Goal: Task Accomplishment & Management: Use online tool/utility

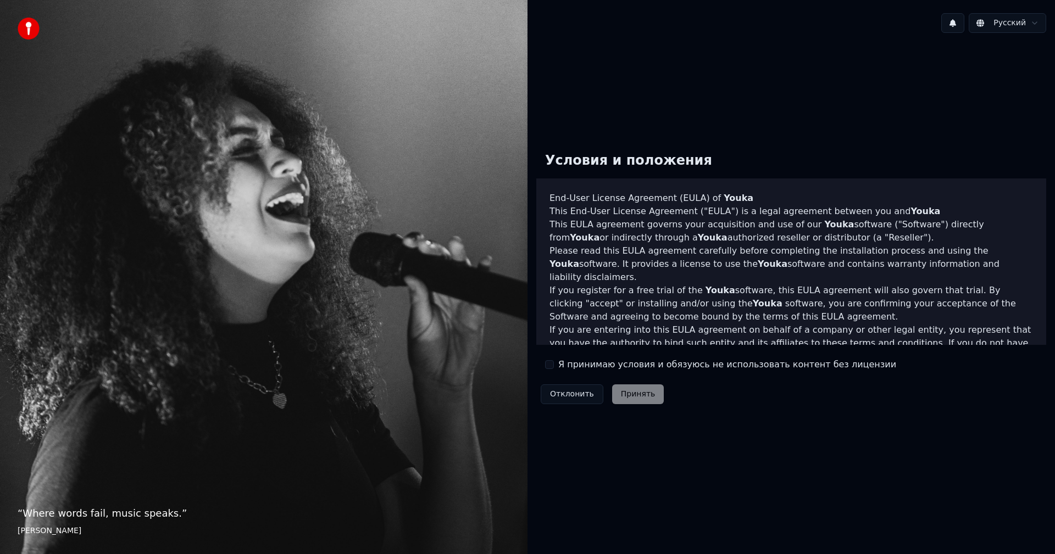
click at [570, 371] on label "Я принимаю условия и обязуюсь не использовать контент без лицензии" at bounding box center [727, 364] width 338 height 13
click at [554, 369] on button "Я принимаю условия и обязуюсь не использовать контент без лицензии" at bounding box center [549, 364] width 9 height 9
click at [619, 395] on button "Принять" at bounding box center [638, 395] width 52 height 20
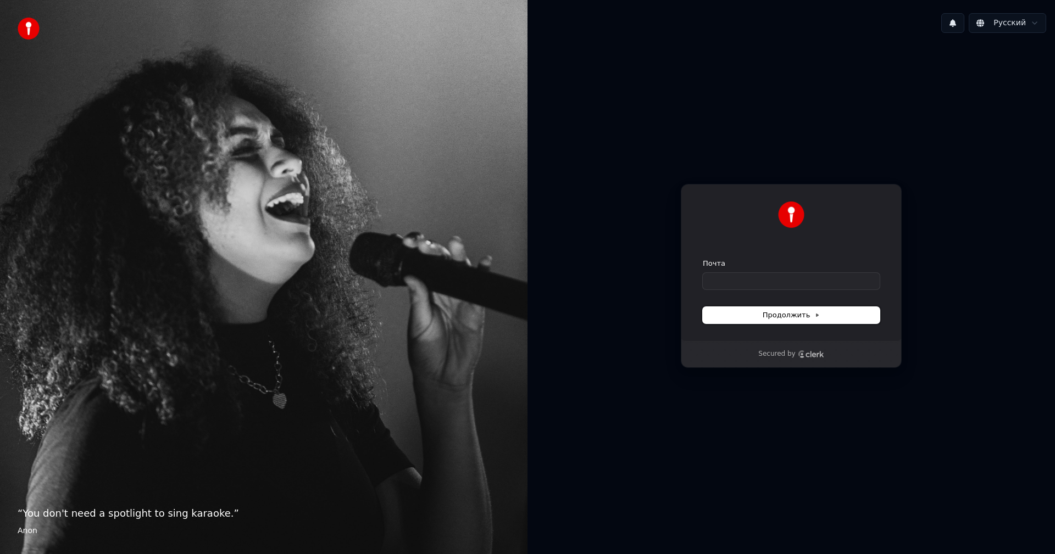
click at [794, 321] on button "Продолжить" at bounding box center [791, 315] width 177 height 16
click at [785, 288] on input "Почта" at bounding box center [791, 281] width 177 height 16
drag, startPoint x: 769, startPoint y: 254, endPoint x: 758, endPoint y: 286, distance: 33.2
click at [760, 280] on div "Продолжить с помощью Google или Почта Продолжить" at bounding box center [791, 262] width 221 height 157
click at [758, 286] on input "Почта" at bounding box center [791, 281] width 177 height 16
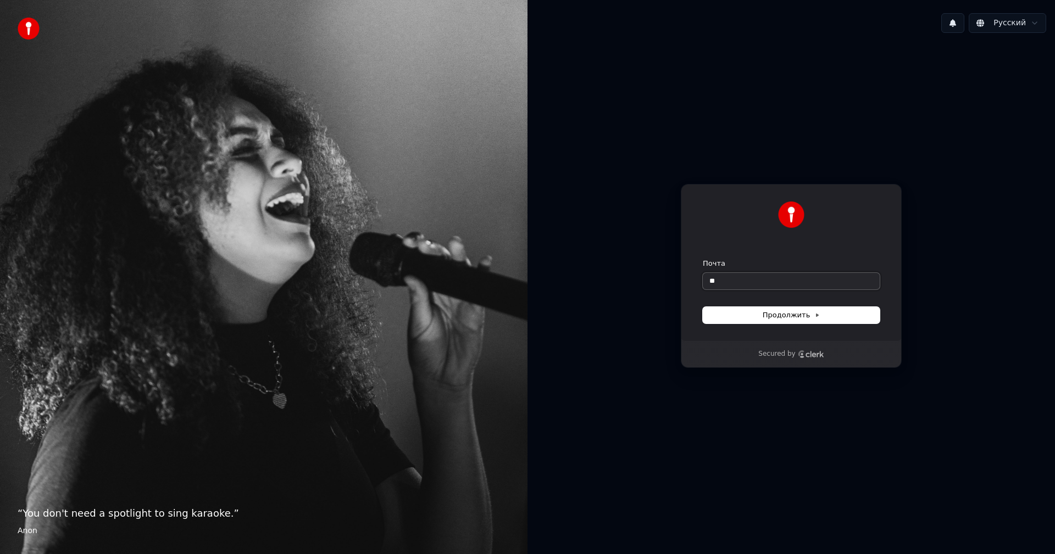
type input "*"
click at [806, 320] on button "Продолжить" at bounding box center [791, 315] width 177 height 16
type input "**********"
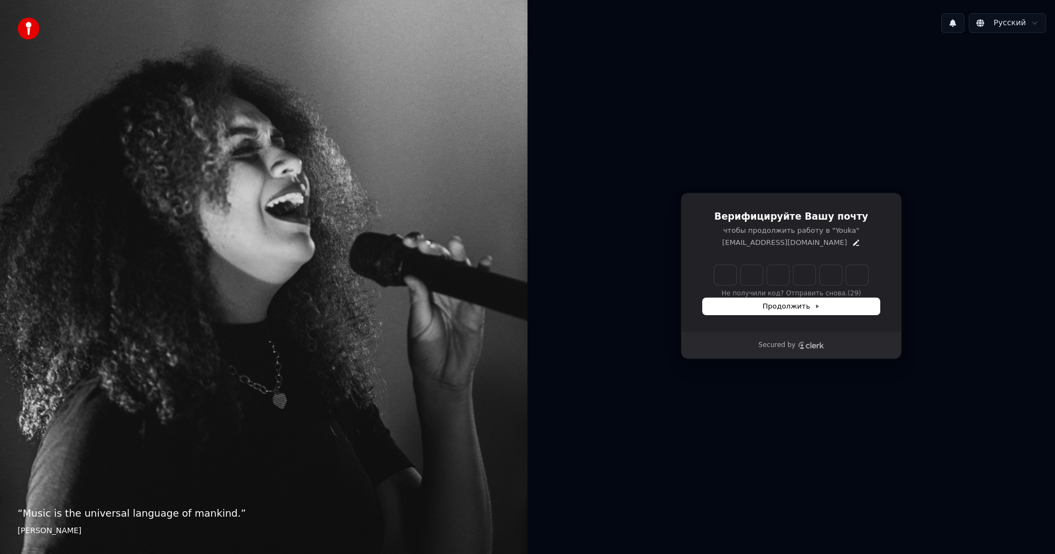
click at [726, 274] on input "Enter verification code" at bounding box center [791, 275] width 154 height 20
type input "******"
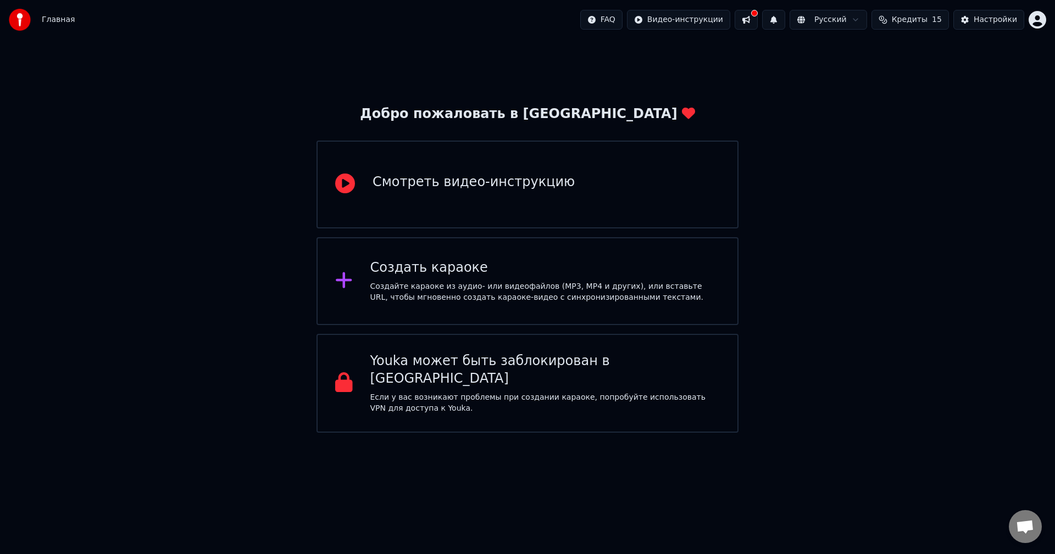
click at [362, 297] on div "Создать караоке Создайте караоке из аудио- или видеофайлов (MP3, MP4 и других),…" at bounding box center [527, 281] width 422 height 88
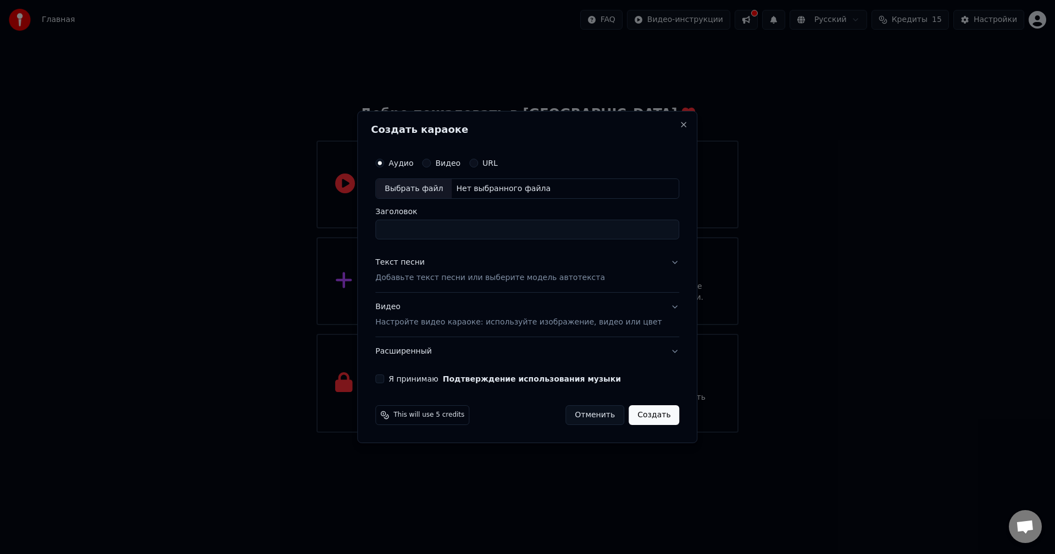
click at [450, 160] on label "Видео" at bounding box center [447, 163] width 25 height 8
click at [431, 160] on button "Видео" at bounding box center [426, 163] width 9 height 9
click at [482, 186] on div "Нет выбранного файла" at bounding box center [503, 189] width 103 height 11
click at [497, 201] on div "Аудио Видео URL Выбрать файл Нет выбранного файла Заголовок" at bounding box center [527, 196] width 304 height 88
click at [501, 193] on div "Нет выбранного файла" at bounding box center [503, 189] width 103 height 11
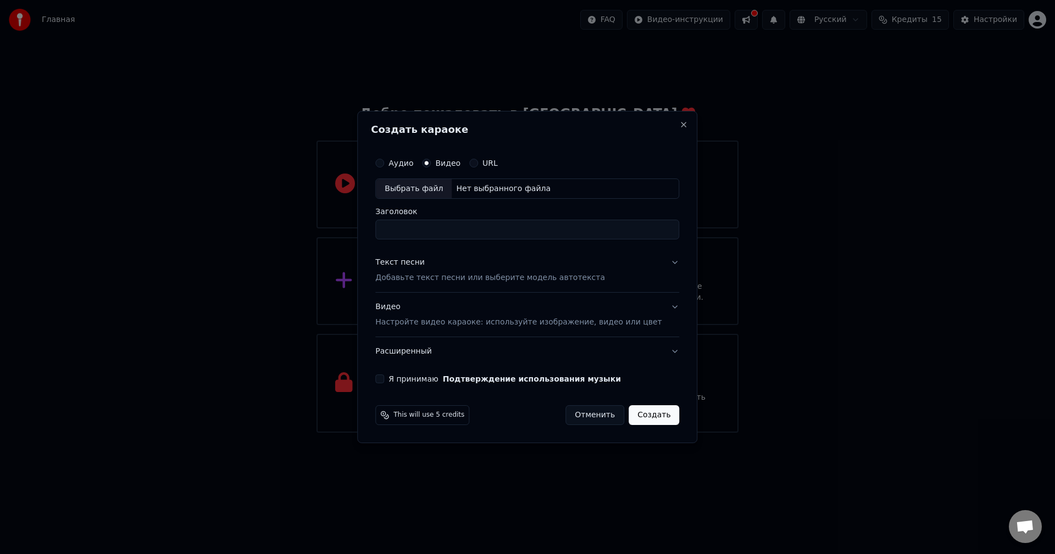
click at [504, 182] on div "Выбрать файл Нет выбранного файла" at bounding box center [527, 189] width 304 height 21
click at [588, 229] on input "**********" at bounding box center [527, 230] width 304 height 20
drag, startPoint x: 512, startPoint y: 231, endPoint x: 288, endPoint y: 231, distance: 223.6
click at [288, 231] on body "**********" at bounding box center [527, 216] width 1055 height 433
type input "*"
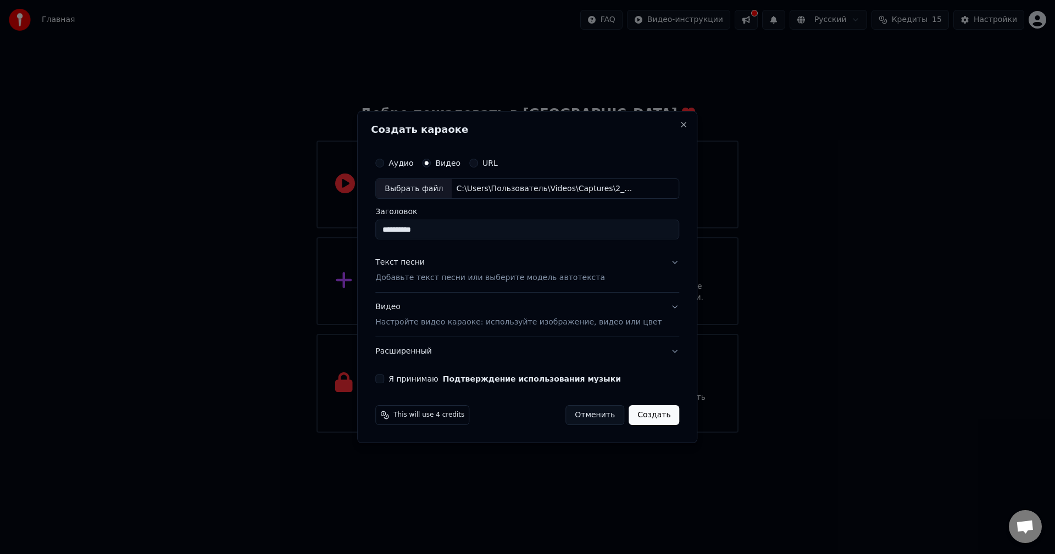
type input "**********"
click at [496, 273] on p "Добавьте текст песни или выберите модель автотекста" at bounding box center [490, 278] width 230 height 11
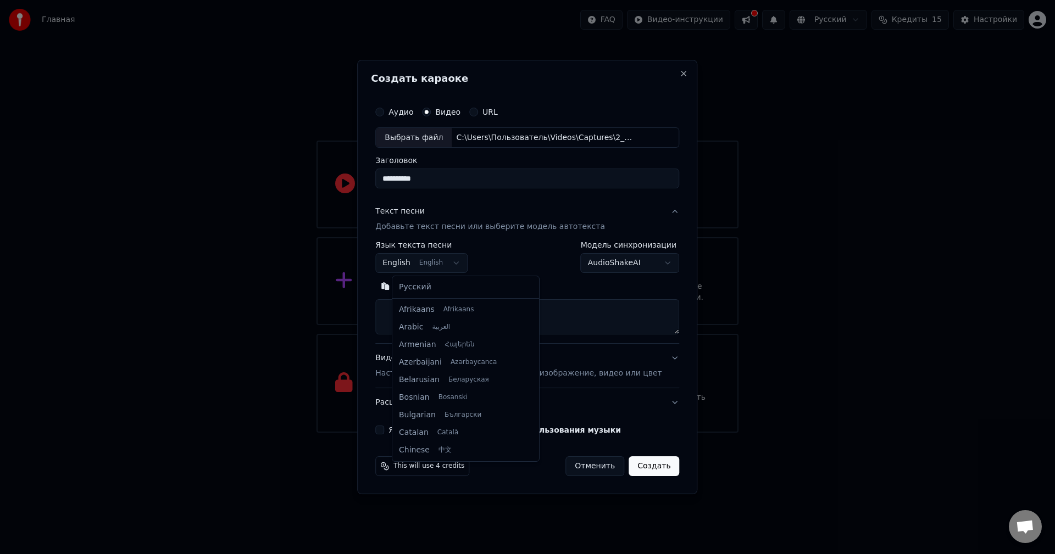
click at [455, 268] on body "**********" at bounding box center [527, 216] width 1055 height 433
select select "**"
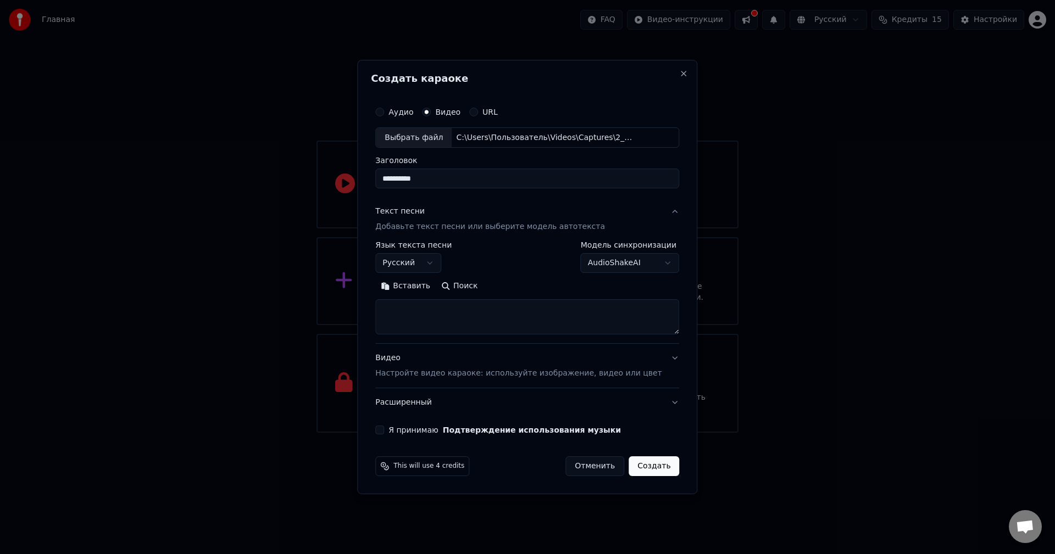
click at [618, 260] on body "**********" at bounding box center [527, 216] width 1055 height 433
click at [553, 318] on body "**********" at bounding box center [527, 216] width 1055 height 433
click at [553, 318] on textarea at bounding box center [527, 317] width 304 height 35
click at [464, 314] on textarea at bounding box center [527, 317] width 304 height 35
paste textarea "**********"
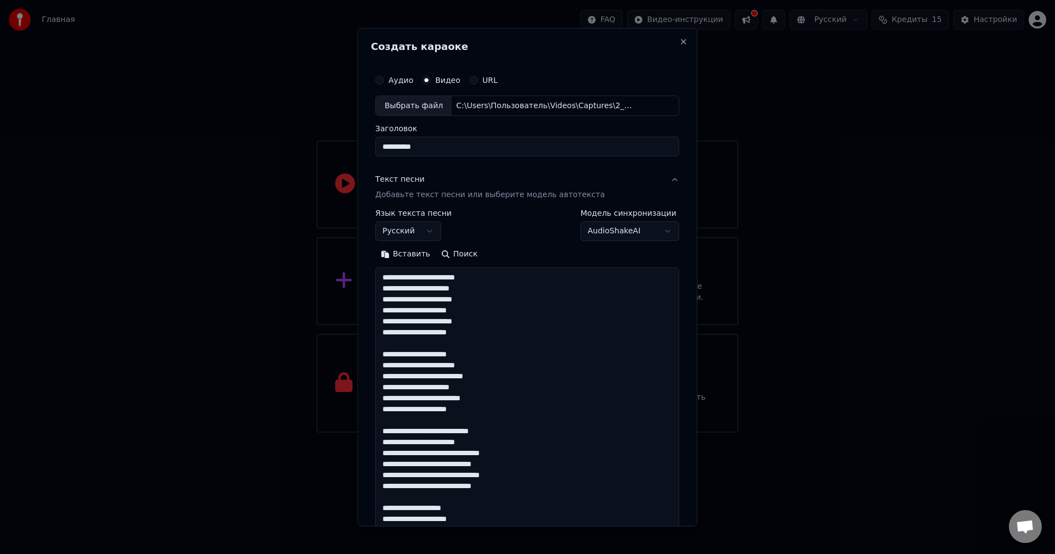
scroll to position [497, 0]
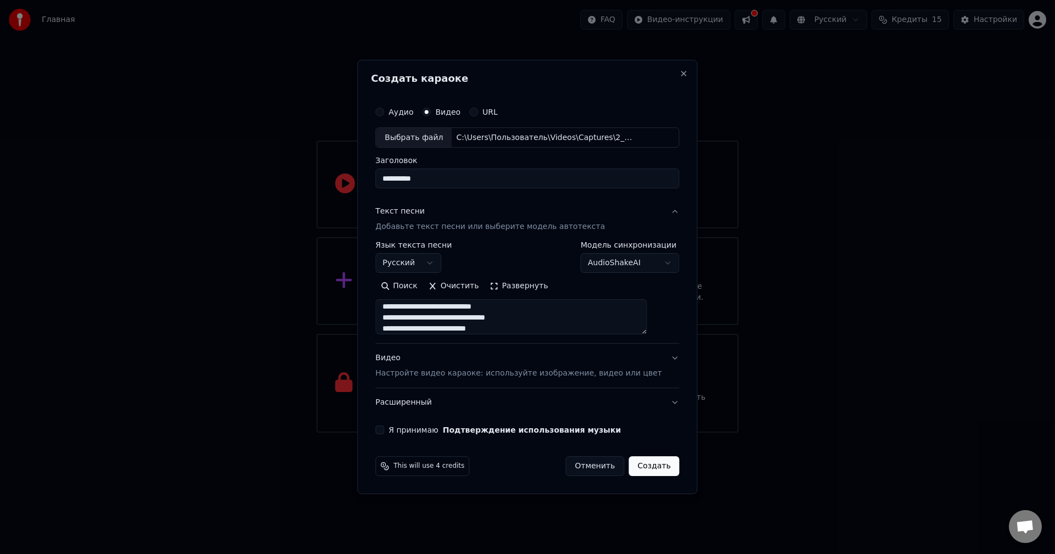
type textarea "**********"
click at [446, 379] on p "Настройте видео караоке: используйте изображение, видео или цвет" at bounding box center [518, 373] width 286 height 11
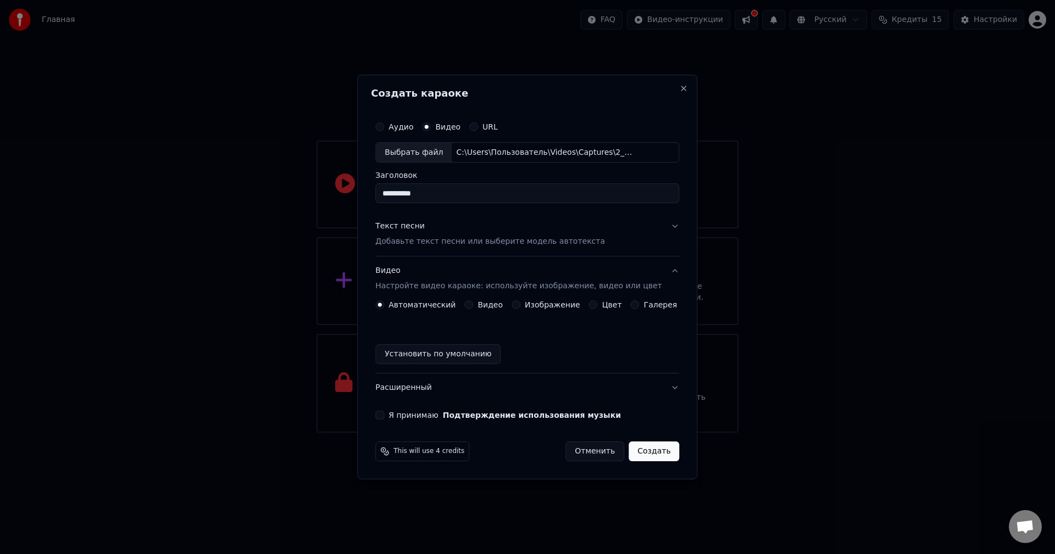
click at [525, 308] on div "Изображение" at bounding box center [546, 305] width 69 height 9
click at [518, 308] on button "Изображение" at bounding box center [516, 305] width 9 height 9
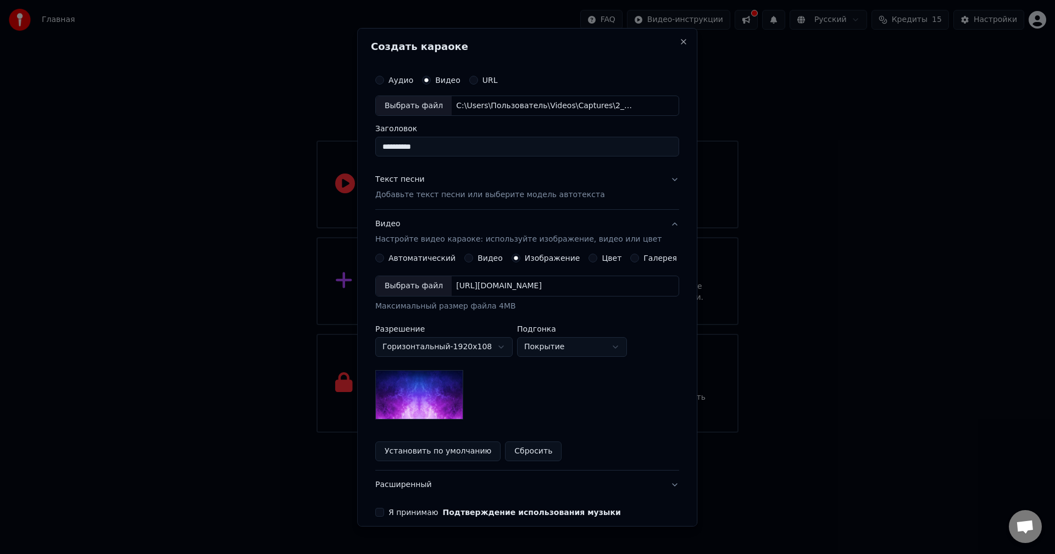
click at [496, 294] on div "Выбрать файл https://imagedelivery.net/jkI57_JBx8hWPzcSI-uF5w/c7639807-3f76-4ea…" at bounding box center [527, 286] width 304 height 21
click at [541, 346] on body "**********" at bounding box center [527, 216] width 1055 height 433
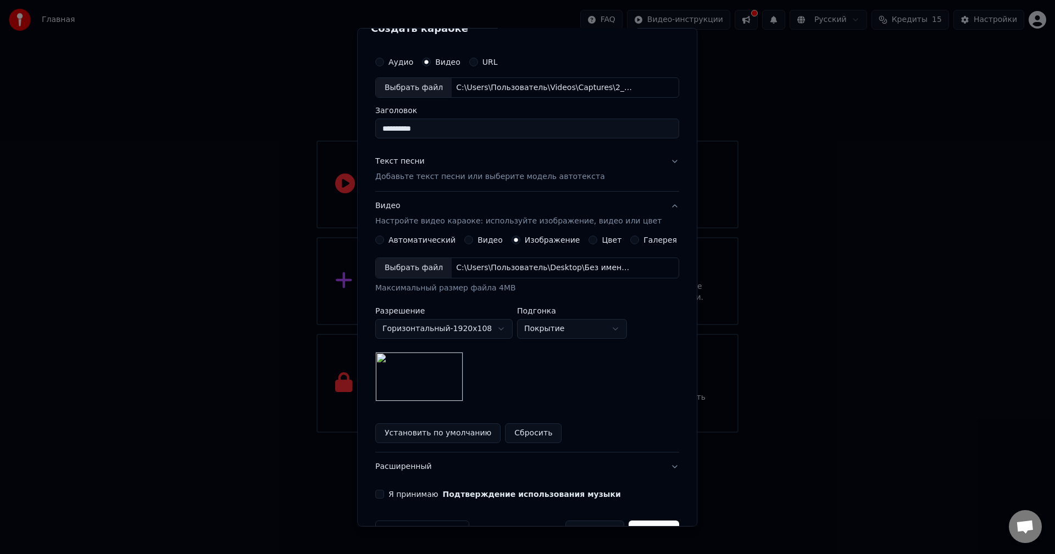
scroll to position [50, 0]
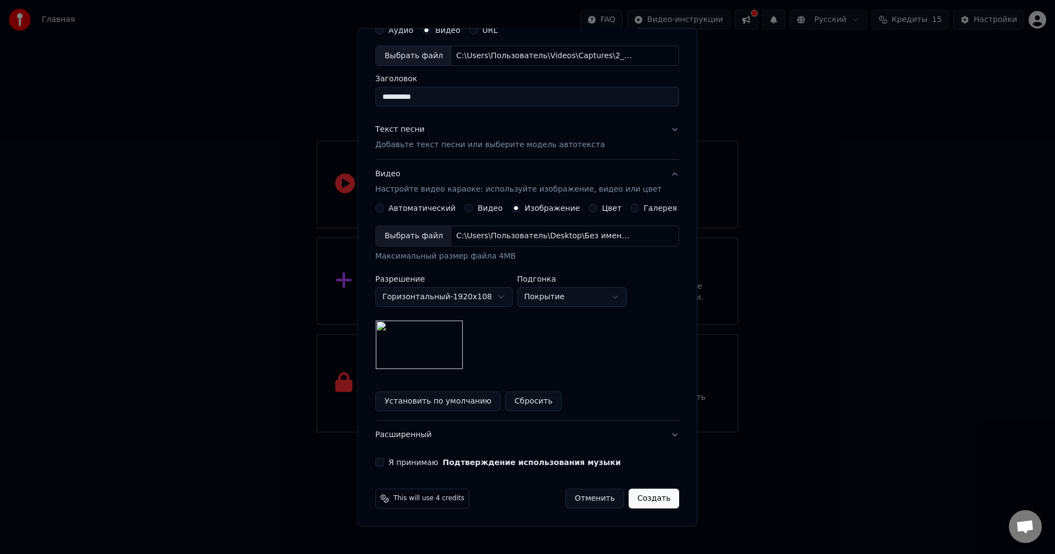
click at [483, 398] on button "Установить по умолчанию" at bounding box center [437, 402] width 125 height 20
click at [384, 461] on button "Я принимаю Подтверждение использования музыки" at bounding box center [379, 462] width 9 height 9
click at [645, 497] on button "Создать" at bounding box center [654, 499] width 51 height 20
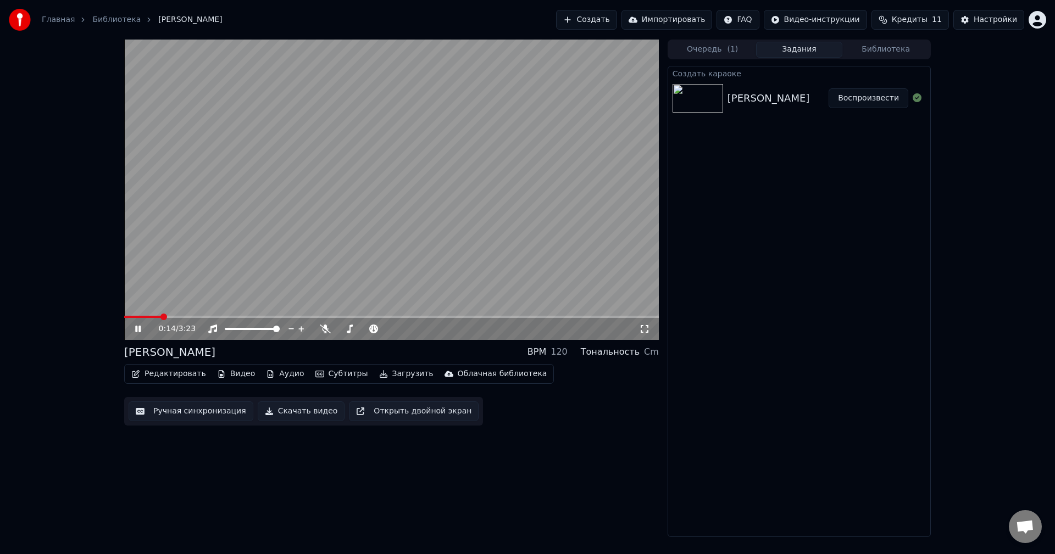
click at [163, 317] on span at bounding box center [163, 317] width 7 height 7
drag, startPoint x: 170, startPoint y: 313, endPoint x: 177, endPoint y: 312, distance: 7.3
click at [177, 312] on video at bounding box center [391, 190] width 535 height 301
click at [168, 315] on span at bounding box center [167, 317] width 7 height 7
click at [197, 298] on video at bounding box center [391, 190] width 535 height 301
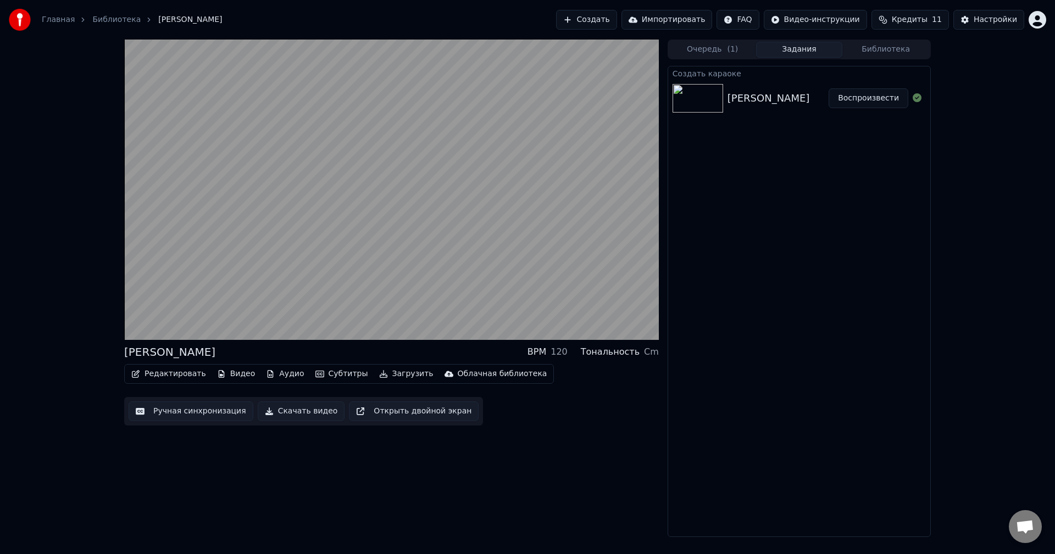
click at [179, 374] on button "Редактировать" at bounding box center [169, 373] width 84 height 15
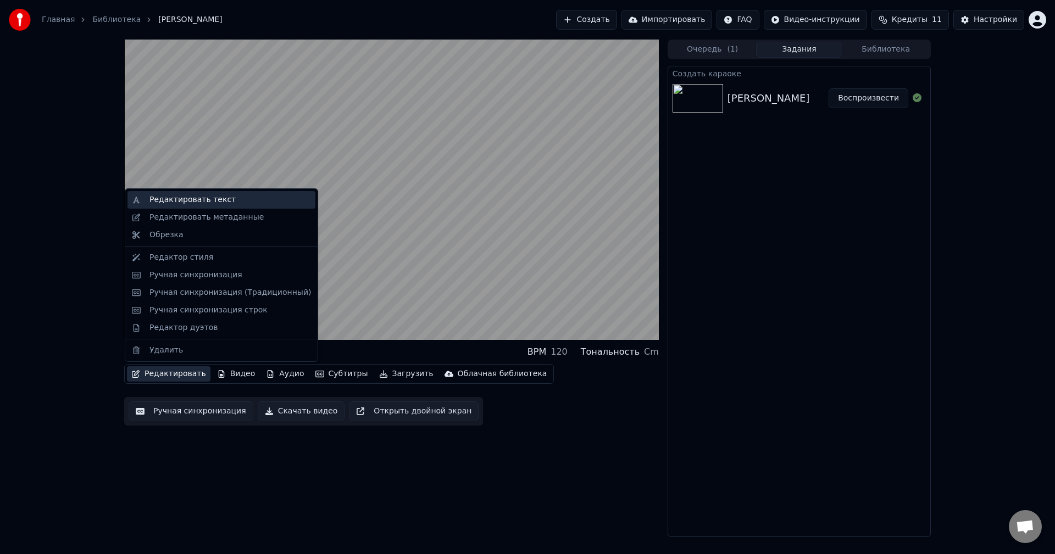
click at [173, 202] on div "Редактировать текст" at bounding box center [192, 199] width 86 height 11
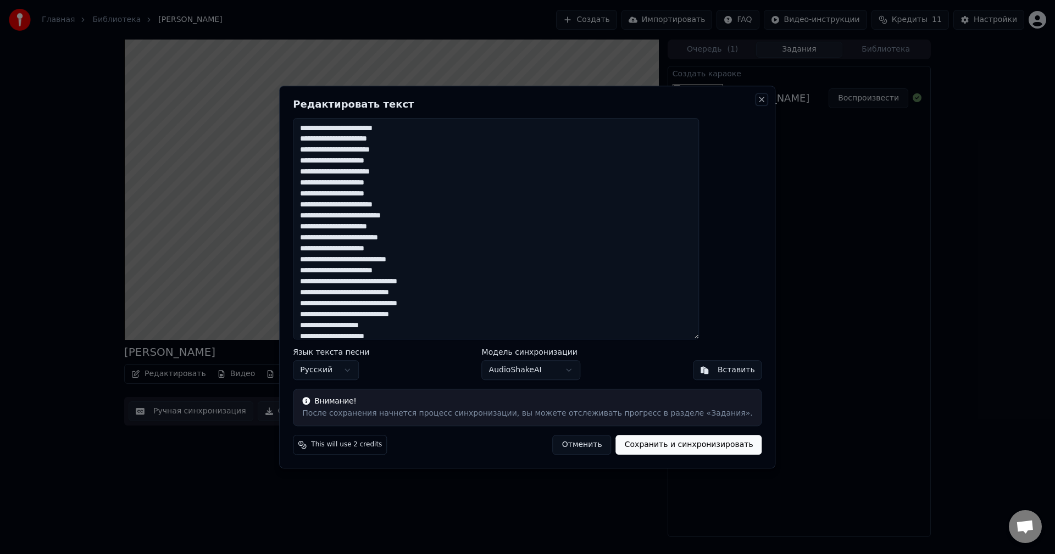
click at [758, 97] on button "Close" at bounding box center [762, 99] width 9 height 9
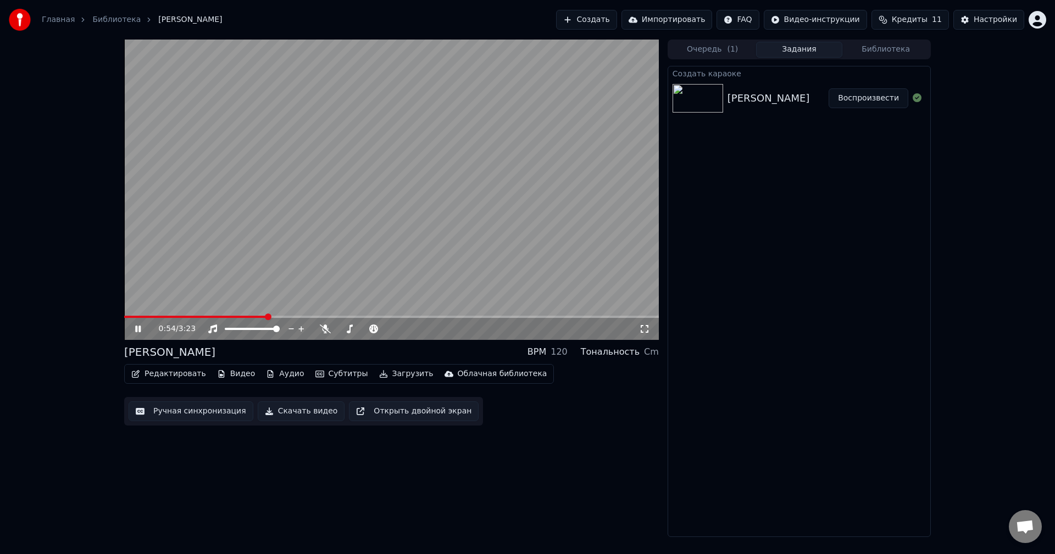
click at [140, 330] on icon at bounding box center [137, 329] width 5 height 7
click at [164, 371] on button "Редактировать" at bounding box center [169, 373] width 84 height 15
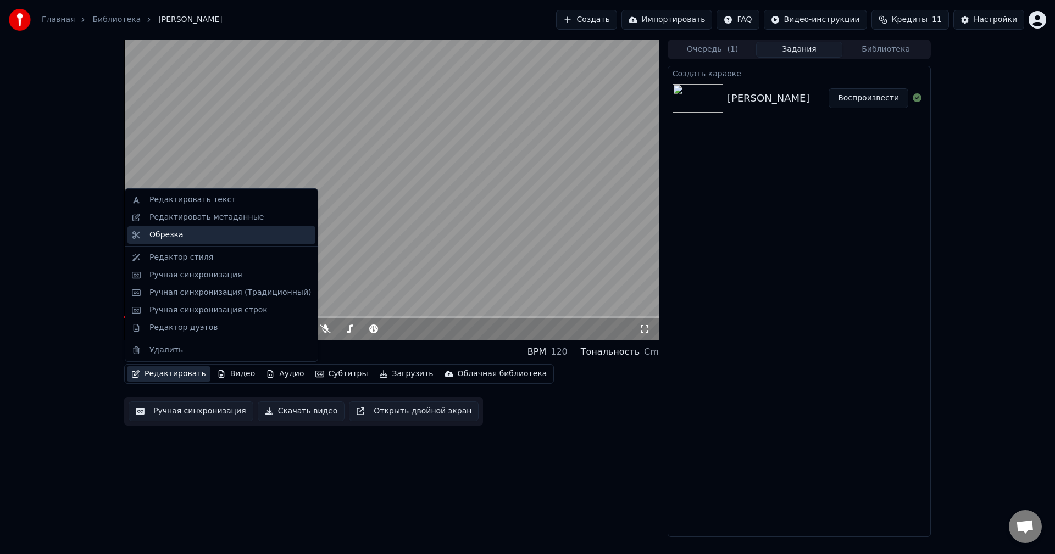
click at [160, 233] on div "Обрезка" at bounding box center [166, 235] width 34 height 11
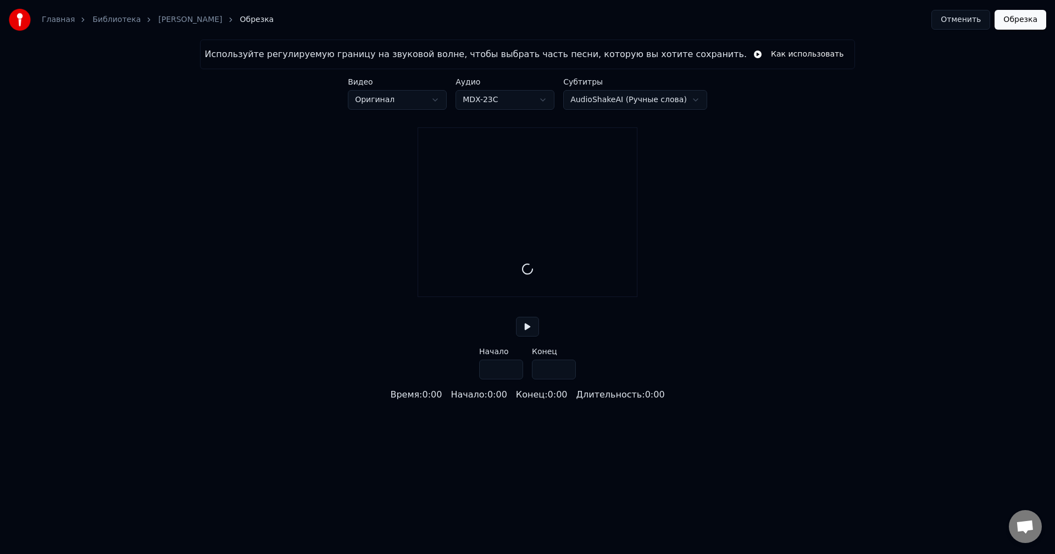
type input "*****"
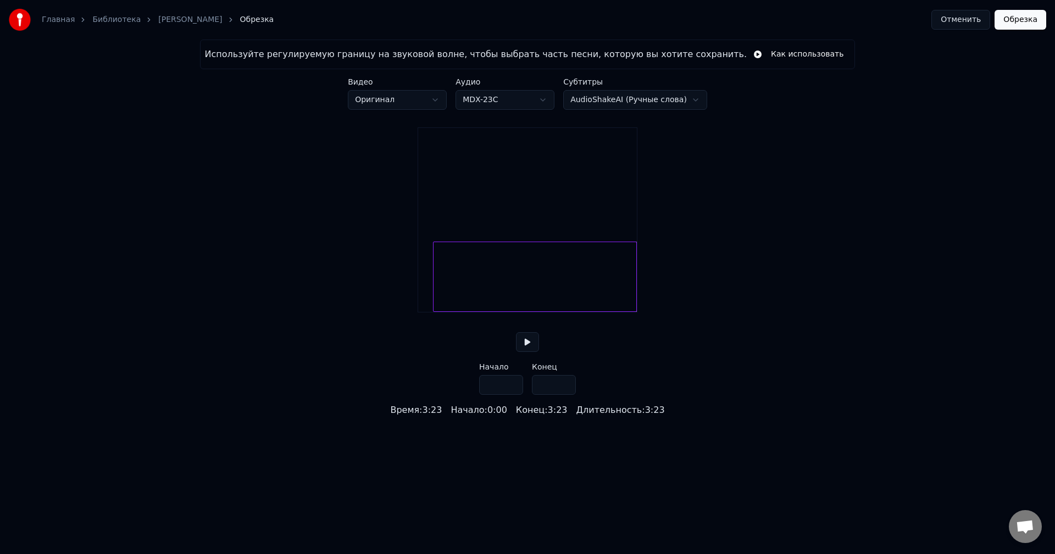
click at [434, 297] on div at bounding box center [434, 276] width 3 height 69
click at [524, 352] on button at bounding box center [527, 342] width 23 height 20
click at [431, 302] on div at bounding box center [432, 276] width 3 height 69
click at [431, 304] on div at bounding box center [430, 276] width 3 height 69
click at [430, 305] on div at bounding box center [430, 276] width 3 height 69
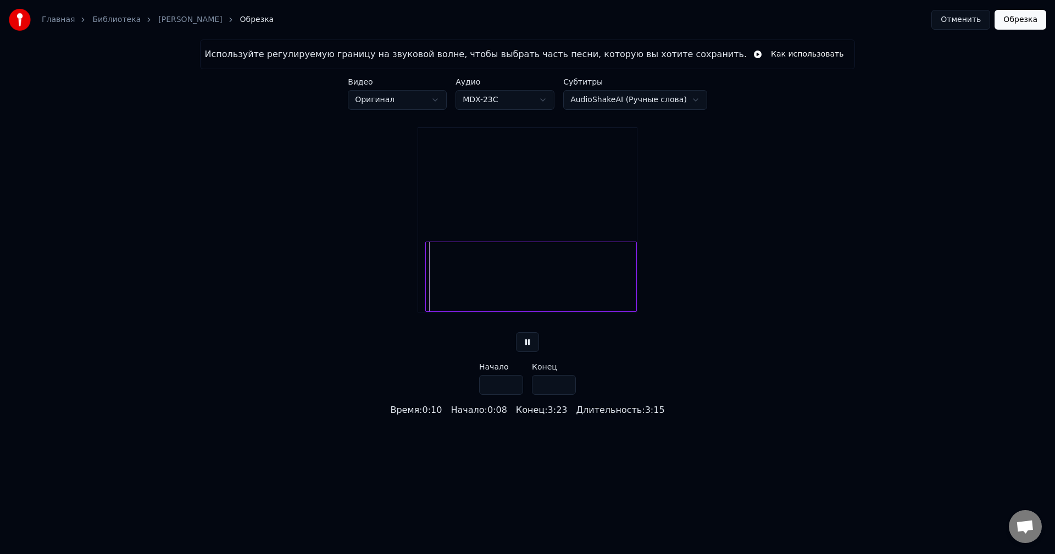
click at [428, 305] on div at bounding box center [427, 276] width 3 height 69
click at [429, 306] on div at bounding box center [427, 276] width 3 height 69
click at [428, 307] on div at bounding box center [427, 276] width 3 height 69
click at [430, 308] on div at bounding box center [427, 276] width 3 height 69
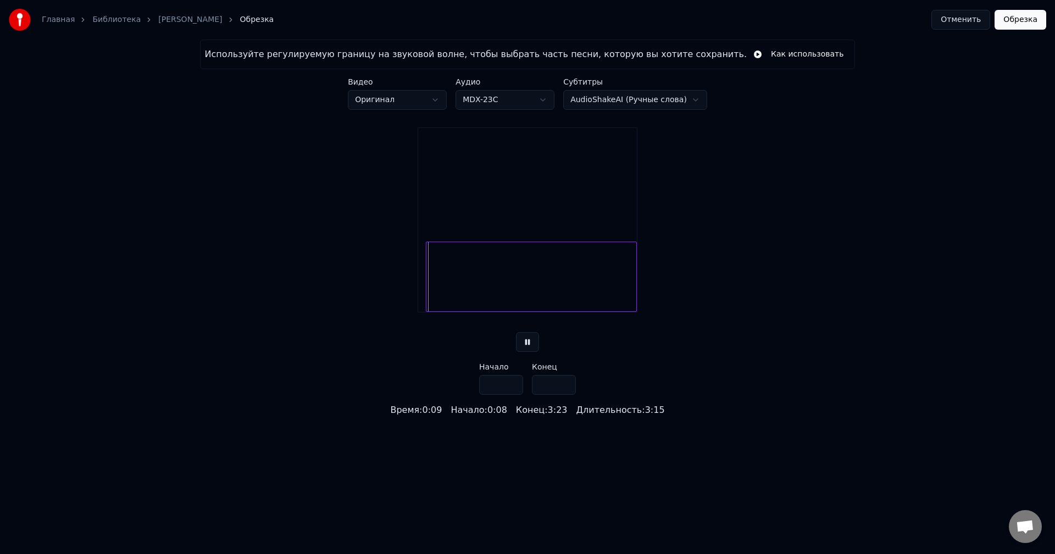
click at [429, 309] on div at bounding box center [427, 276] width 3 height 69
type input "***"
click at [462, 302] on div at bounding box center [531, 277] width 211 height 70
click at [601, 302] on div at bounding box center [531, 277] width 211 height 70
click at [629, 296] on div at bounding box center [531, 277] width 211 height 70
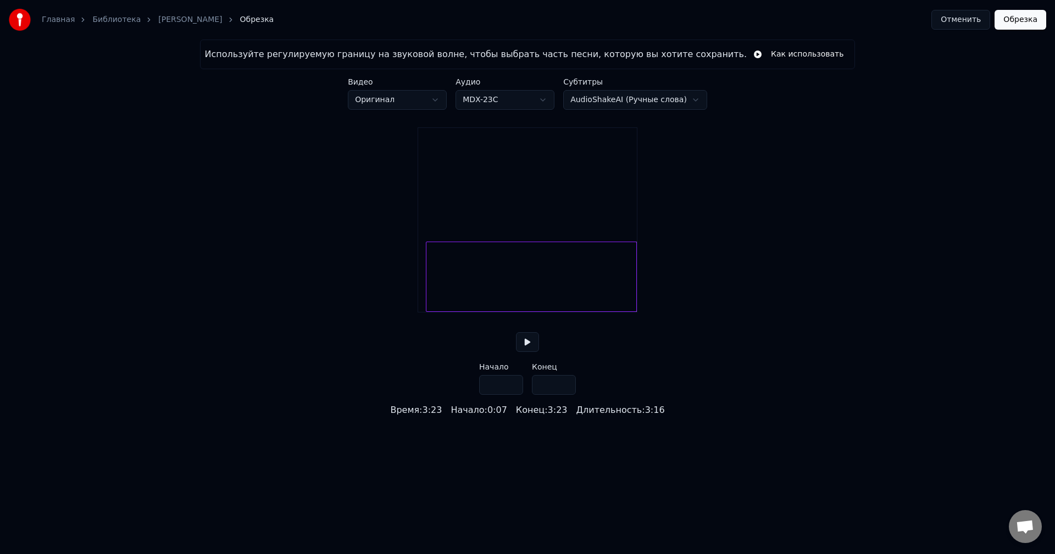
click at [1027, 25] on button "Обрезка" at bounding box center [1020, 20] width 52 height 20
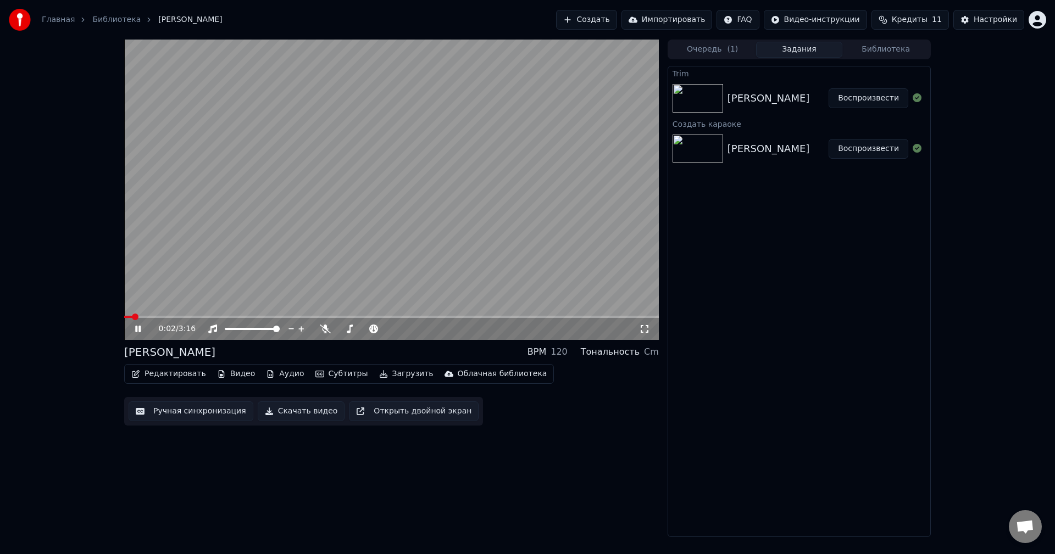
click at [137, 331] on icon at bounding box center [137, 329] width 5 height 7
click at [260, 412] on button "Скачать видео" at bounding box center [301, 412] width 87 height 20
click at [136, 326] on icon at bounding box center [138, 329] width 7 height 8
click at [218, 316] on span at bounding box center [391, 317] width 535 height 2
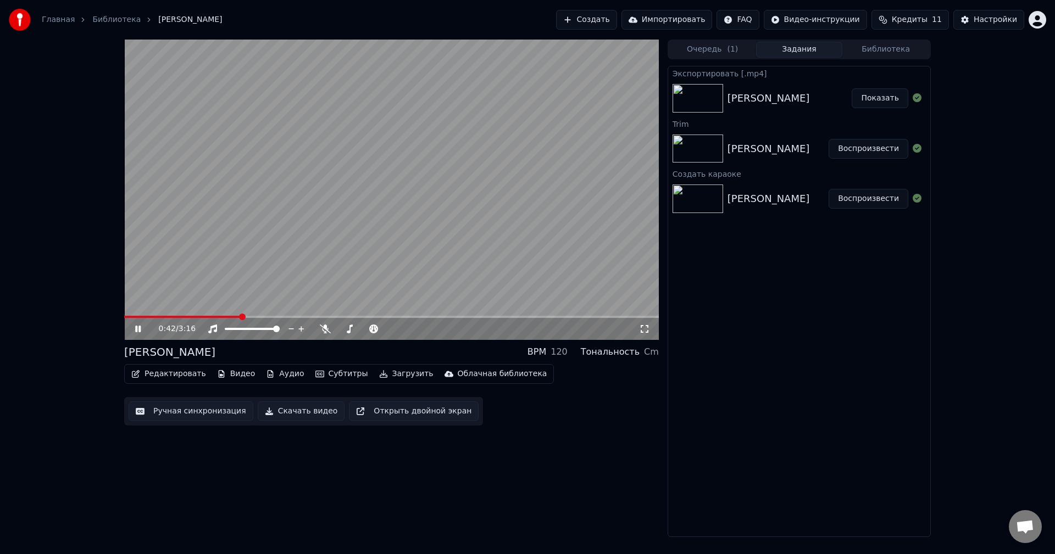
click at [132, 332] on div "0:42 / 3:16" at bounding box center [392, 329] width 526 height 11
click at [137, 328] on icon at bounding box center [137, 329] width 5 height 7
click at [327, 330] on icon at bounding box center [325, 329] width 11 height 9
click at [131, 329] on div "0:43 / 3:16" at bounding box center [392, 329] width 526 height 11
click at [137, 330] on icon at bounding box center [138, 329] width 7 height 8
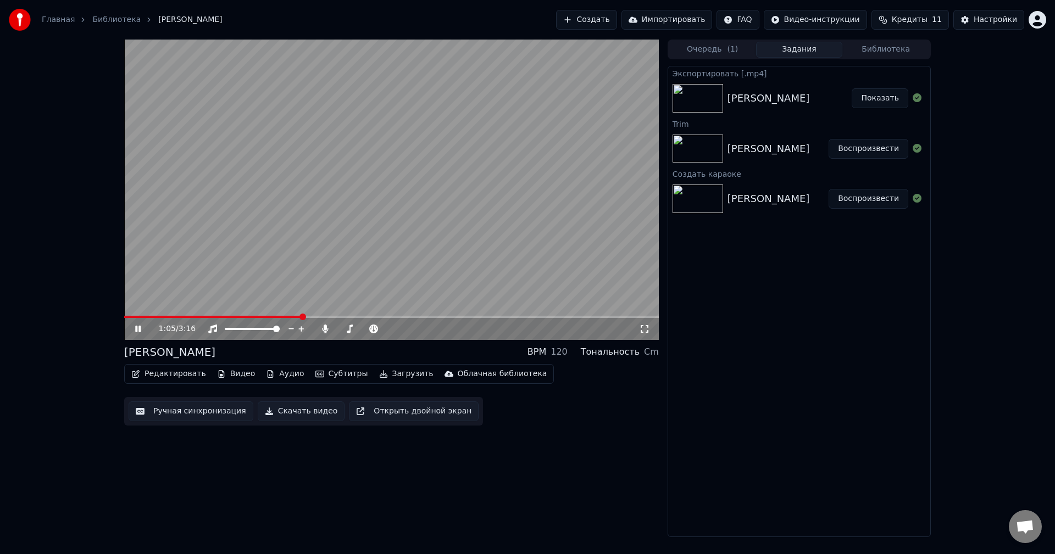
click at [704, 52] on button "Очередь ( 1 )" at bounding box center [712, 50] width 87 height 16
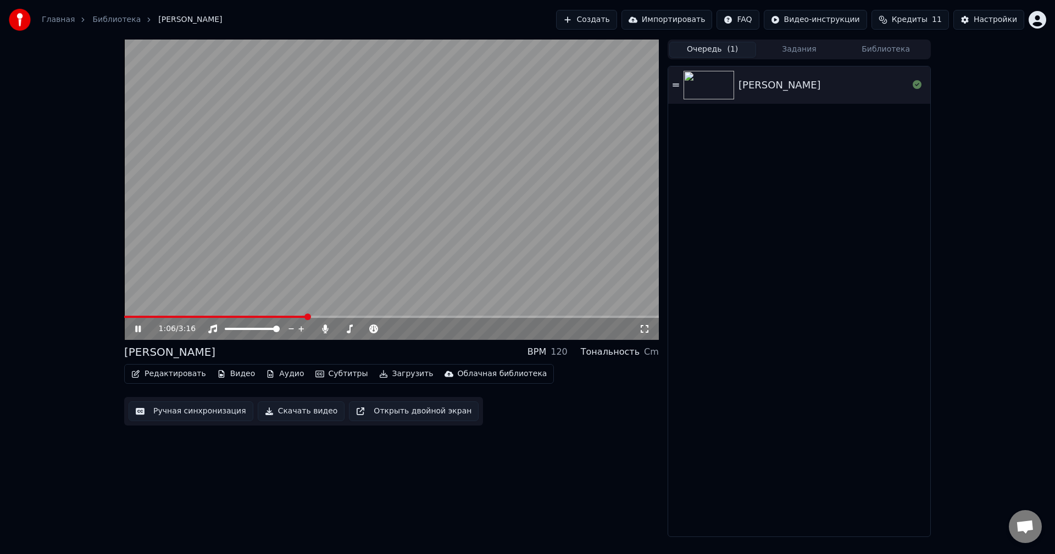
click at [138, 328] on icon at bounding box center [146, 329] width 26 height 9
click at [716, 80] on img at bounding box center [708, 85] width 51 height 29
click at [140, 329] on icon at bounding box center [137, 329] width 5 height 7
click at [121, 18] on link "Библиотека" at bounding box center [116, 19] width 48 height 11
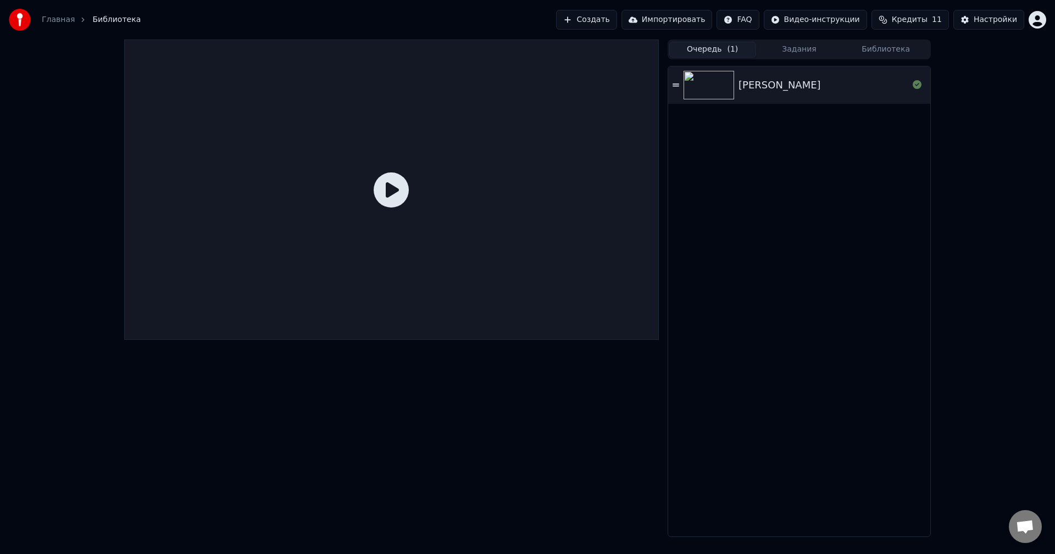
click at [52, 22] on link "Главная" at bounding box center [58, 19] width 33 height 11
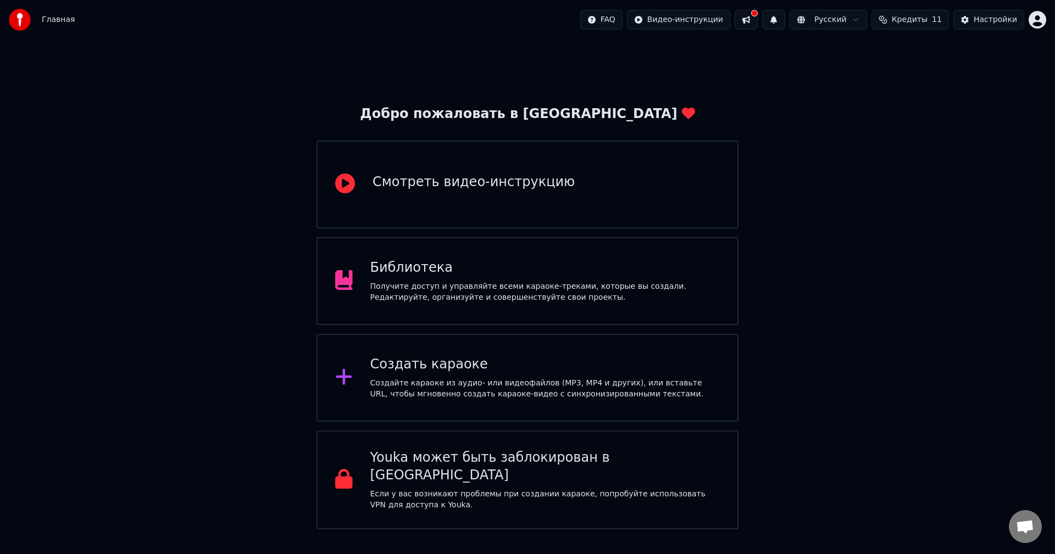
click at [365, 147] on div "Смотреть видео-инструкцию" at bounding box center [527, 185] width 422 height 88
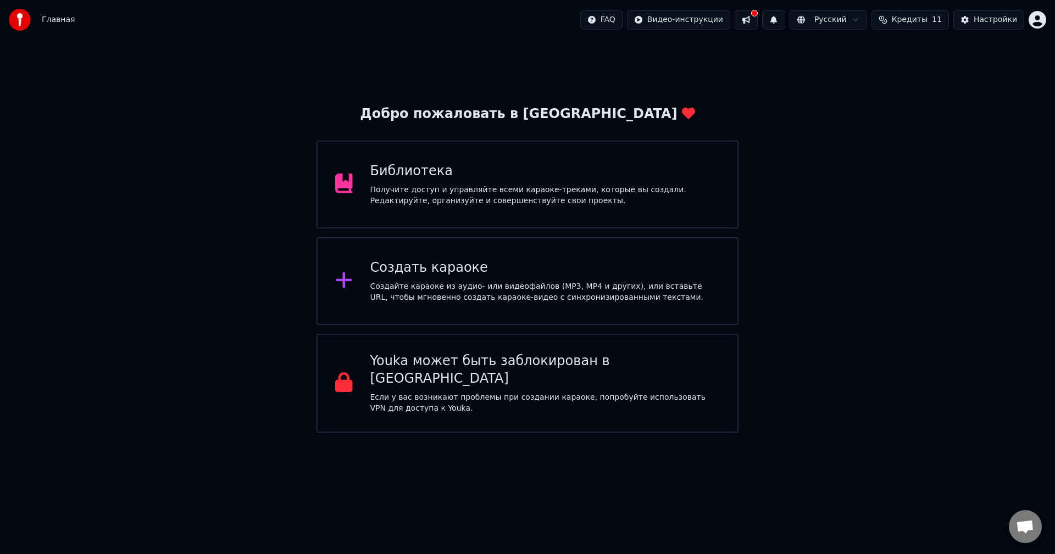
click at [361, 299] on div "Создать караоке Создайте караоке из аудио- или видеофайлов (MP3, MP4 и других),…" at bounding box center [527, 281] width 422 height 88
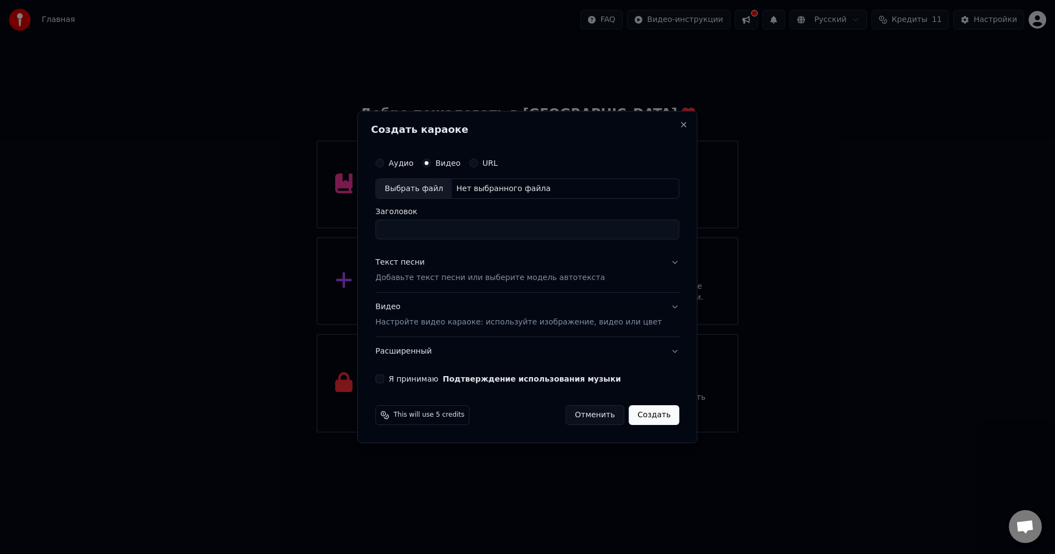
click at [466, 181] on div "Выбрать файл Нет выбранного файла" at bounding box center [527, 189] width 304 height 21
drag, startPoint x: 438, startPoint y: 237, endPoint x: 420, endPoint y: 231, distance: 19.1
click at [420, 231] on input "**********" at bounding box center [527, 230] width 304 height 20
type input "**********"
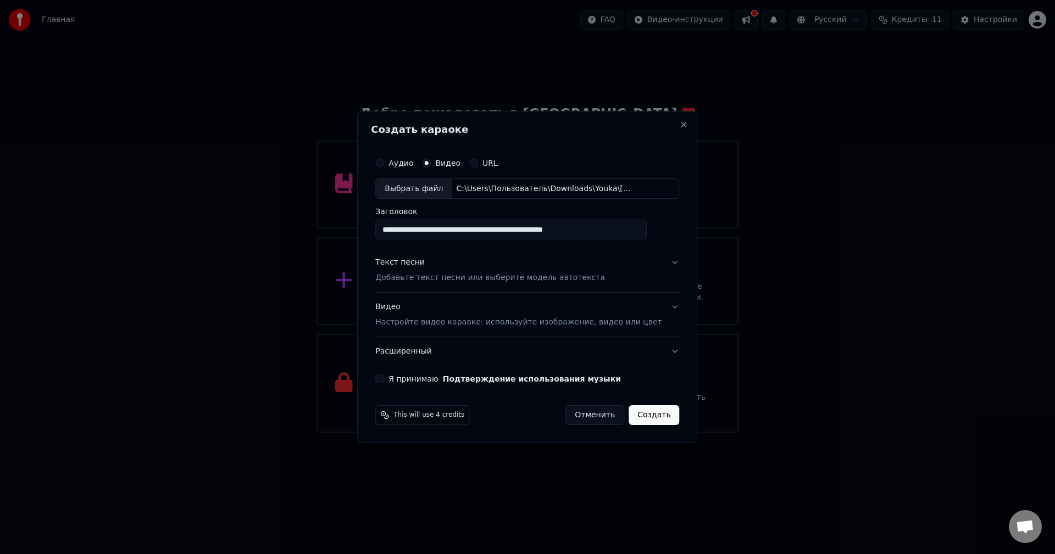
scroll to position [0, 0]
click at [460, 259] on div "Текст песни Добавьте текст песни или выберите модель автотекста" at bounding box center [490, 271] width 230 height 26
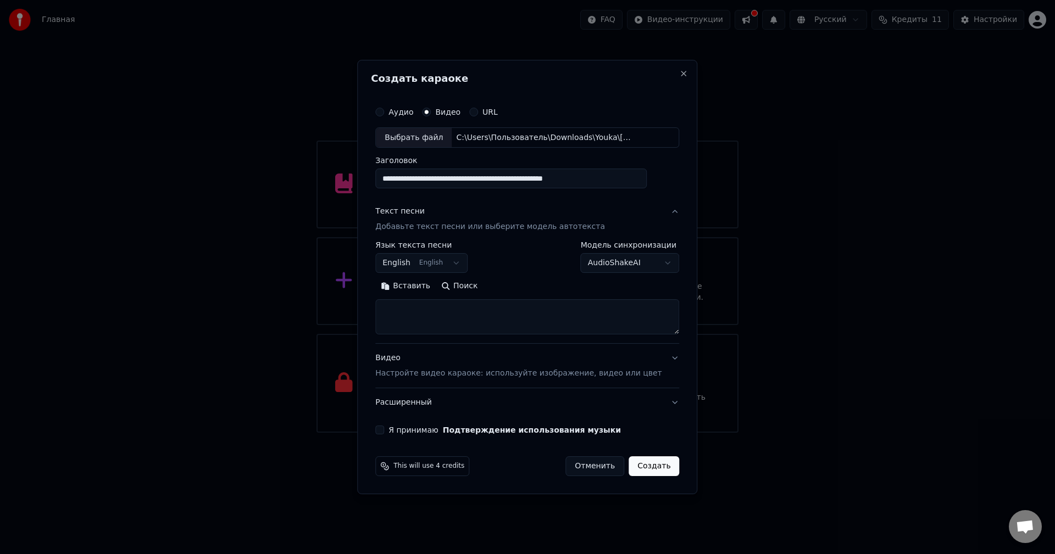
select select
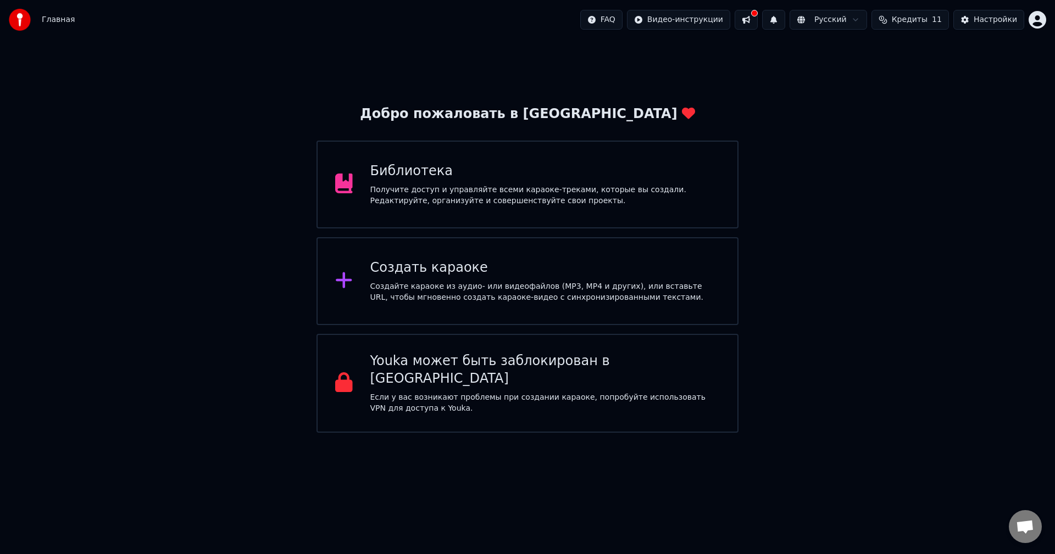
click at [532, 276] on div "Создать караоке" at bounding box center [545, 268] width 350 height 18
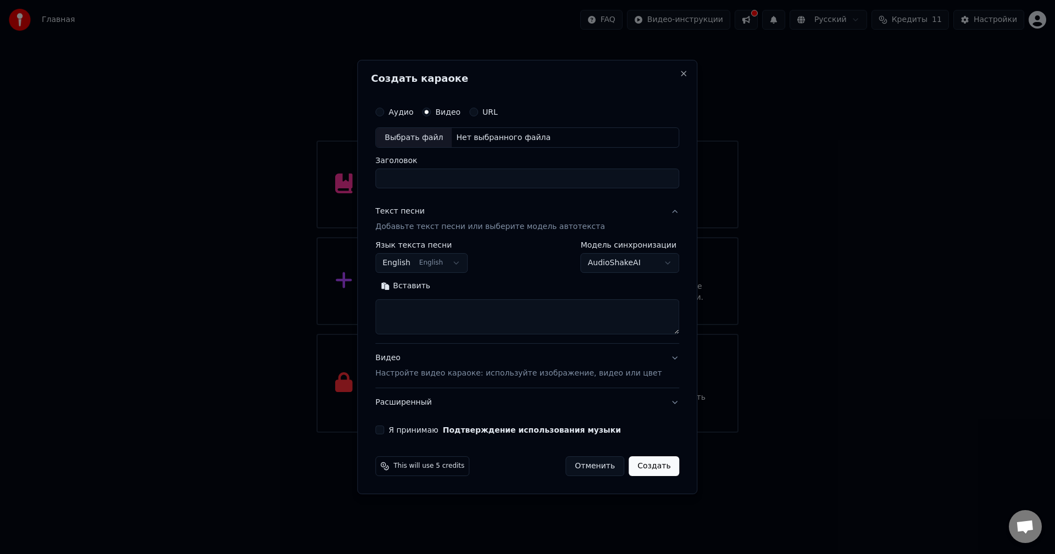
click at [499, 316] on textarea at bounding box center [527, 317] width 304 height 35
paste textarea "**********"
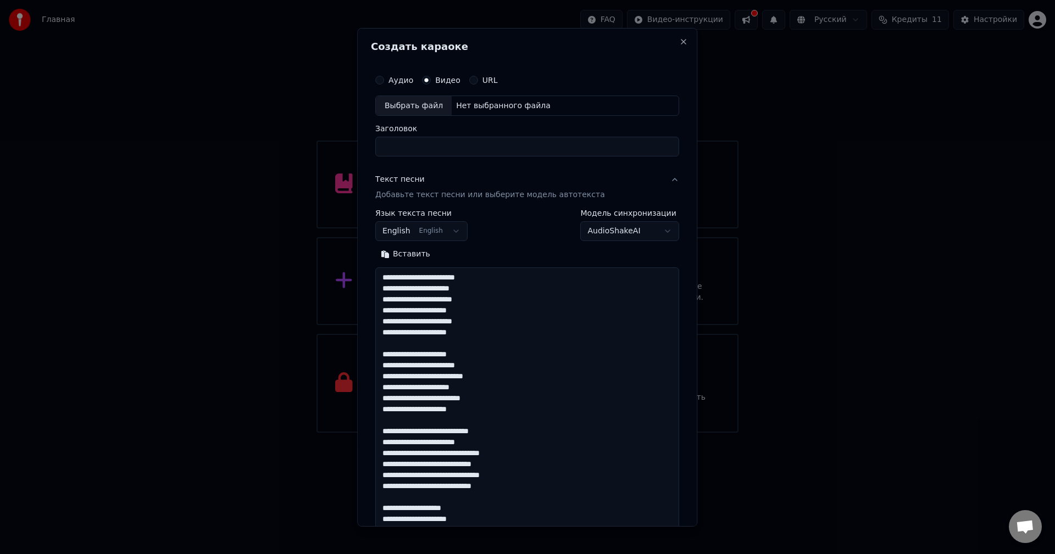
scroll to position [497, 0]
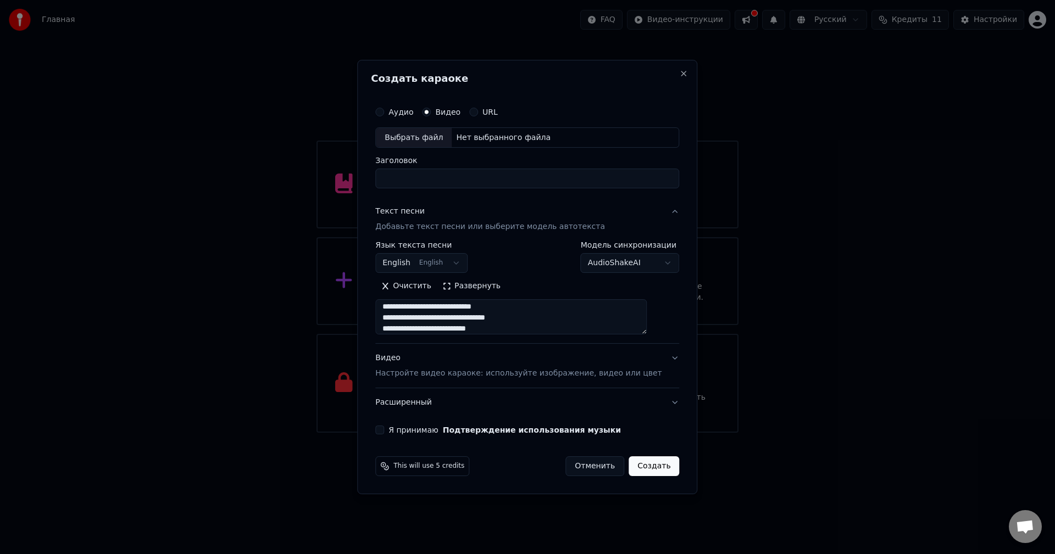
type textarea "**********"
click at [474, 176] on input "Заголовок" at bounding box center [527, 179] width 304 height 20
drag, startPoint x: 459, startPoint y: 178, endPoint x: 494, endPoint y: 183, distance: 36.1
click at [489, 178] on input "**********" at bounding box center [510, 179] width 271 height 20
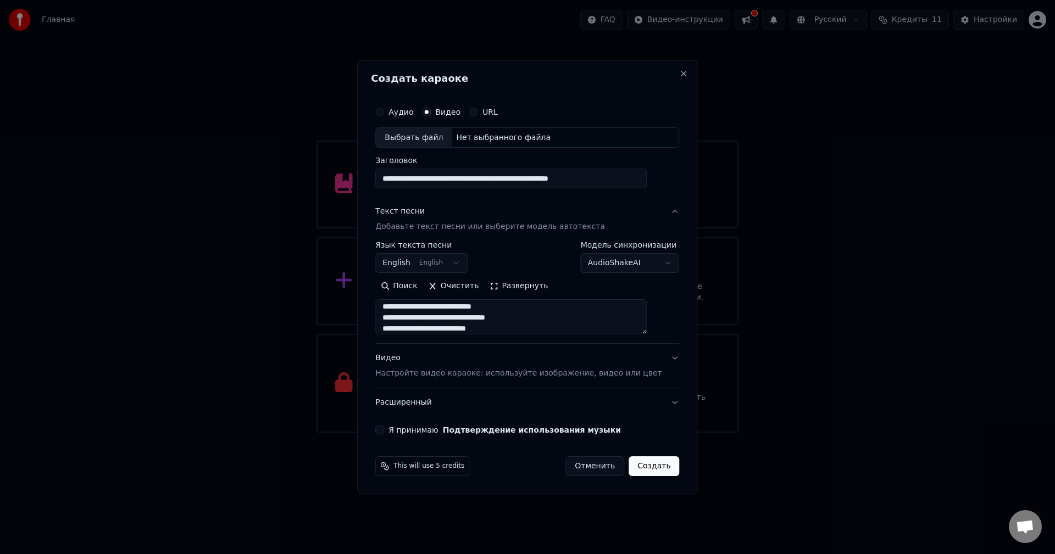
click at [440, 136] on div "Выбрать файл" at bounding box center [414, 138] width 76 height 20
drag, startPoint x: 454, startPoint y: 181, endPoint x: 392, endPoint y: 178, distance: 62.7
click at [392, 178] on input "**********" at bounding box center [510, 179] width 271 height 20
click at [555, 179] on input "**********" at bounding box center [510, 179] width 271 height 20
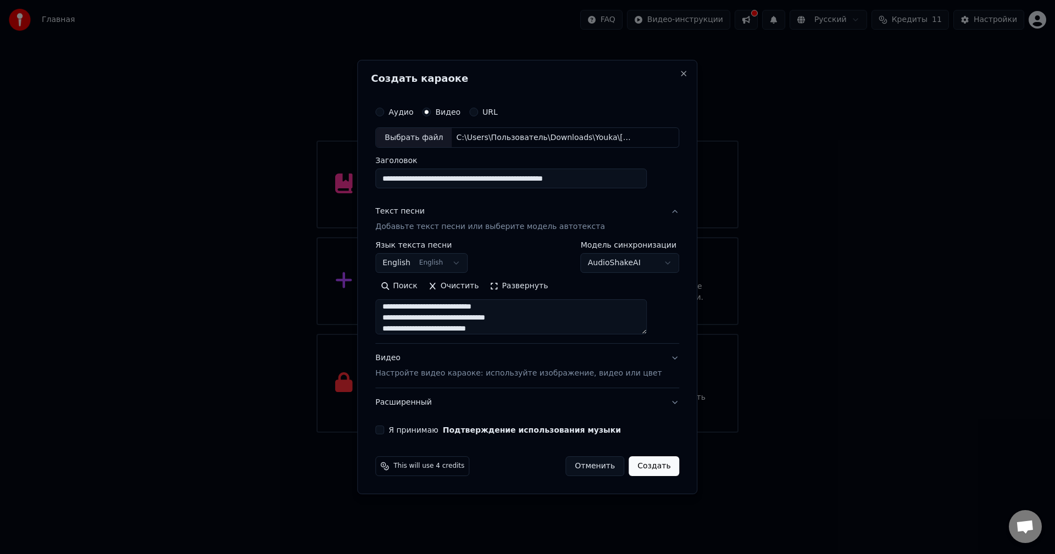
drag, startPoint x: 538, startPoint y: 175, endPoint x: 666, endPoint y: 185, distance: 127.8
click at [666, 185] on div "**********" at bounding box center [527, 268] width 313 height 343
type input "**********"
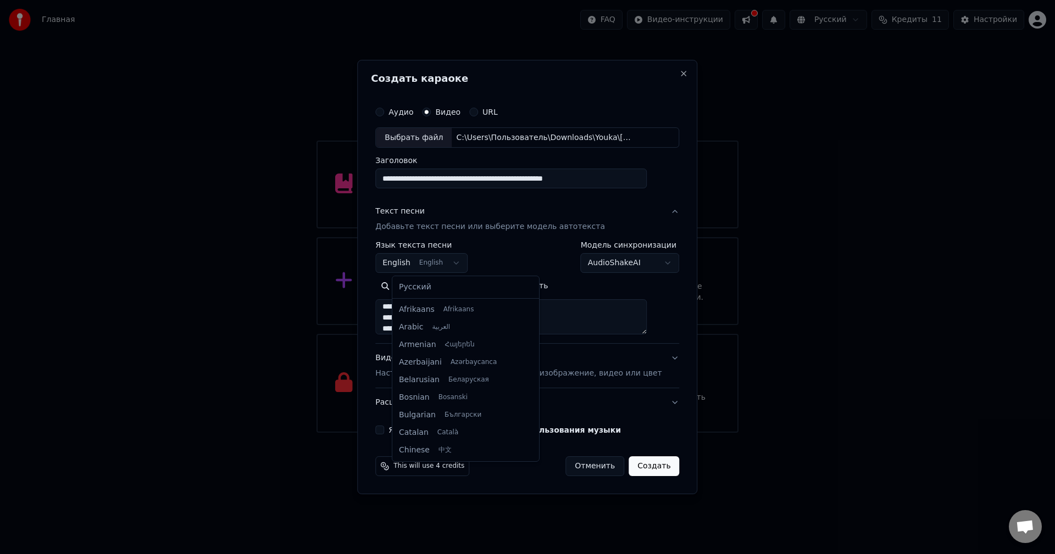
scroll to position [0, 0]
click at [459, 260] on body "Главная FAQ Видео-инструкции Русский Кредиты 11 Настройки Добро пожаловать в Yo…" at bounding box center [527, 216] width 1055 height 433
select select "**"
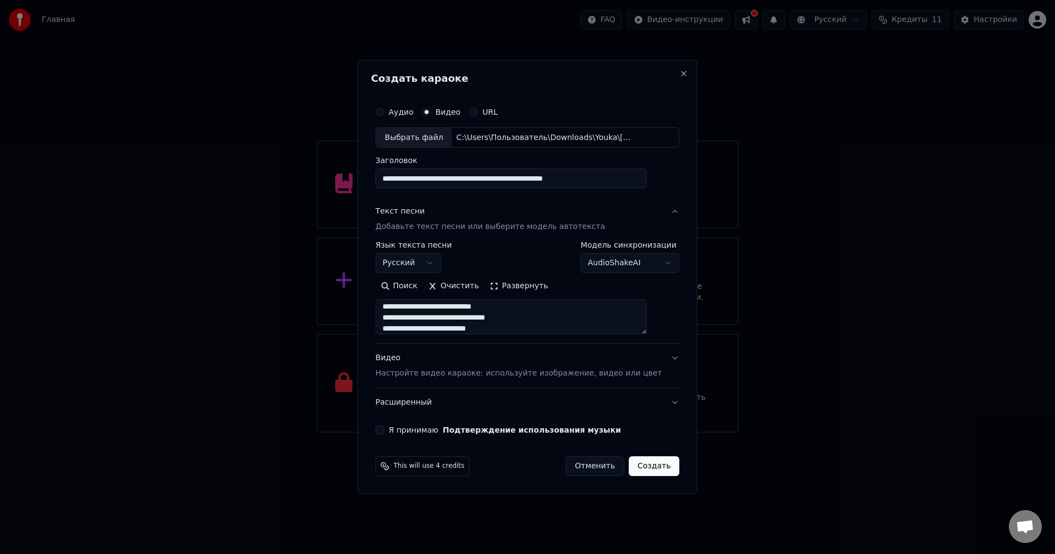
click at [403, 370] on p "Настройте видео караоке: используйте изображение, видео или цвет" at bounding box center [518, 373] width 286 height 11
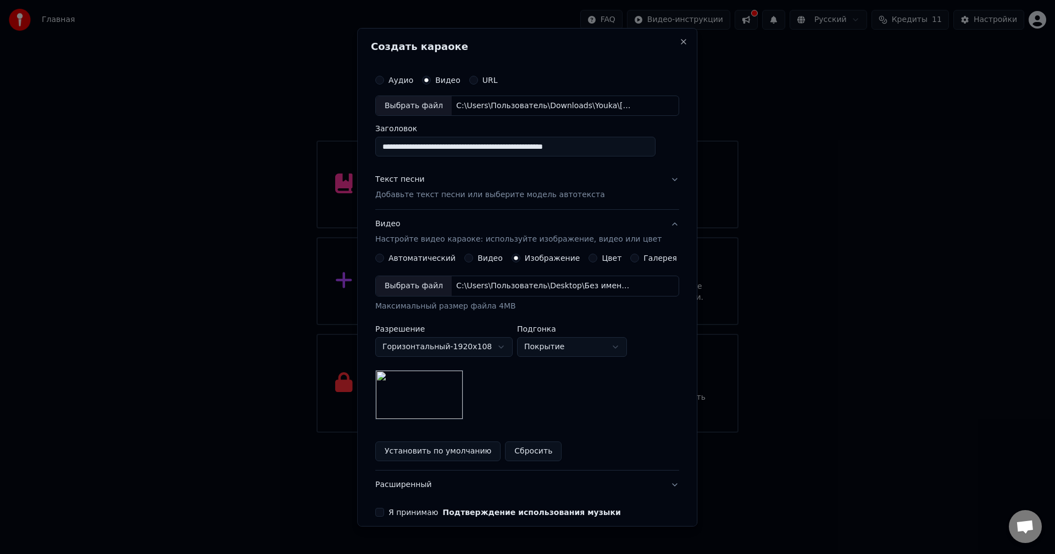
click at [429, 289] on div "Выбрать файл" at bounding box center [414, 286] width 76 height 20
click at [442, 456] on button "Установить по умолчанию" at bounding box center [437, 452] width 125 height 20
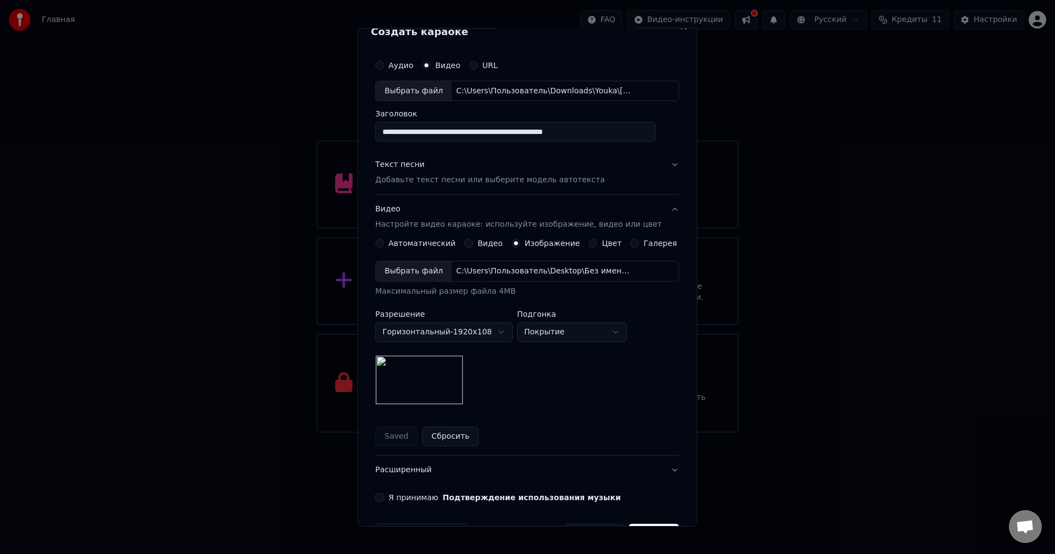
scroll to position [50, 0]
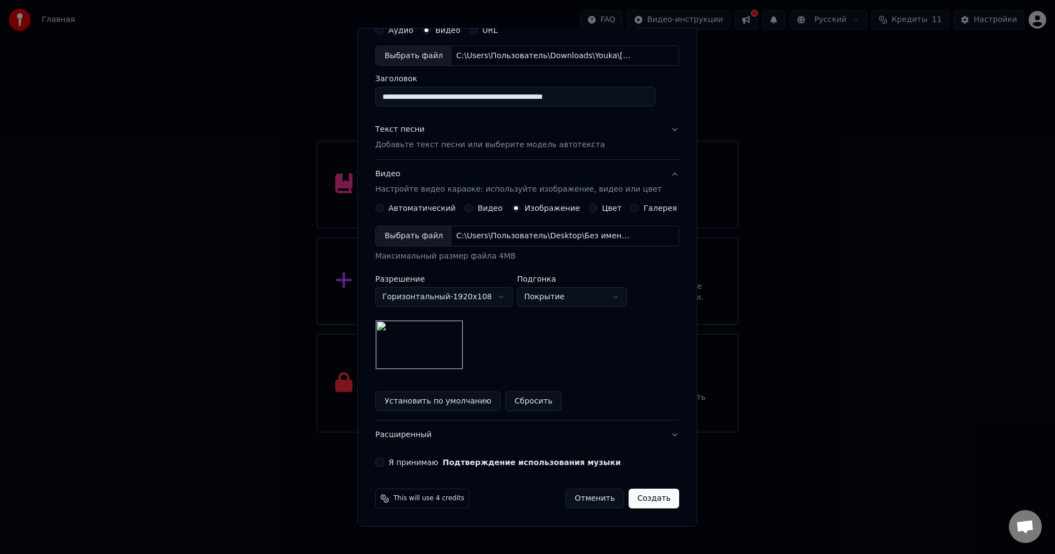
click at [384, 464] on button "Я принимаю Подтверждение использования музыки" at bounding box center [379, 462] width 9 height 9
click at [644, 497] on button "Создать" at bounding box center [654, 499] width 51 height 20
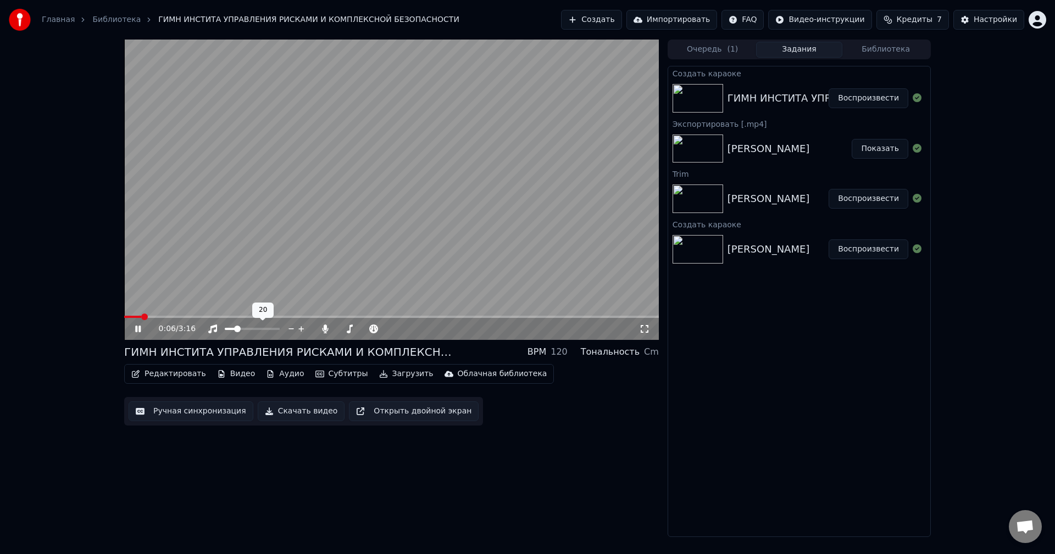
click at [236, 332] on span at bounding box center [237, 329] width 7 height 7
click at [154, 320] on span at bounding box center [157, 317] width 7 height 7
click at [94, 18] on link "Библиотека" at bounding box center [116, 19] width 48 height 11
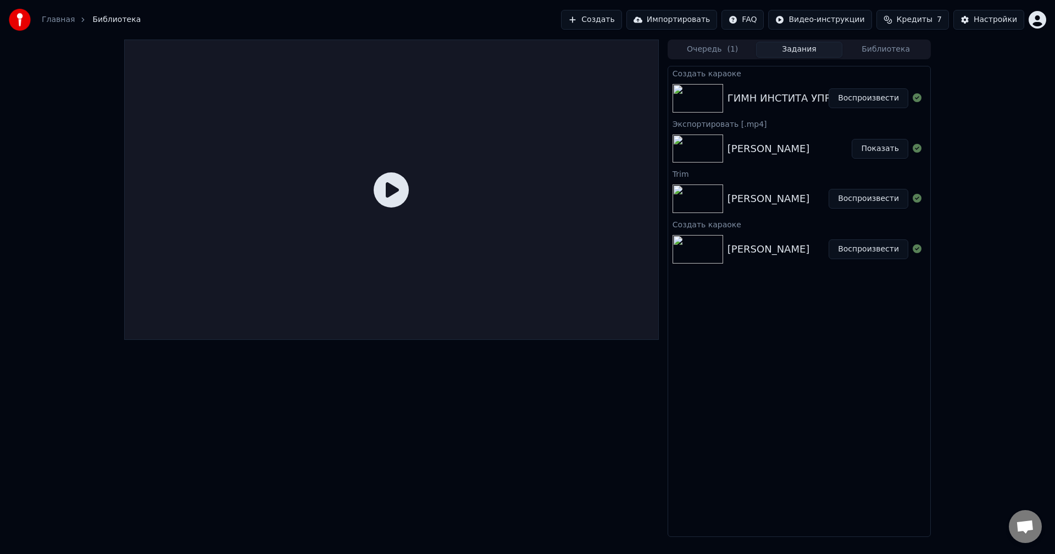
click at [56, 23] on link "Главная" at bounding box center [58, 19] width 33 height 11
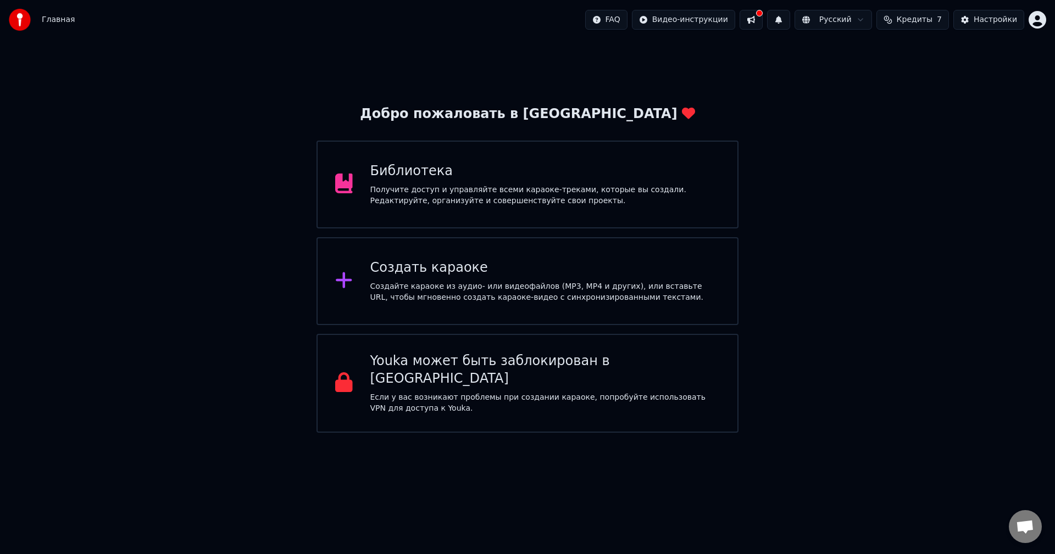
click at [448, 269] on div "Создать караоке" at bounding box center [545, 268] width 350 height 18
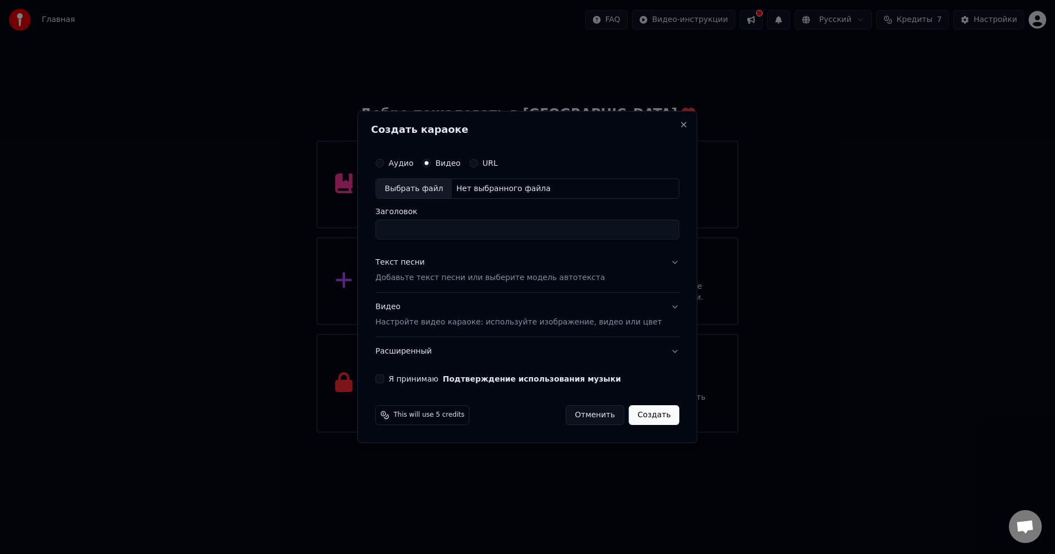
click at [452, 192] on div "Выбрать файл" at bounding box center [414, 189] width 76 height 20
drag, startPoint x: 489, startPoint y: 232, endPoint x: 359, endPoint y: 224, distance: 130.5
click at [359, 224] on body "Главная FAQ Видео-инструкции Русский Кредиты 7 Настройки Добро пожаловать в You…" at bounding box center [527, 216] width 1055 height 433
type input "*"
type input "**********"
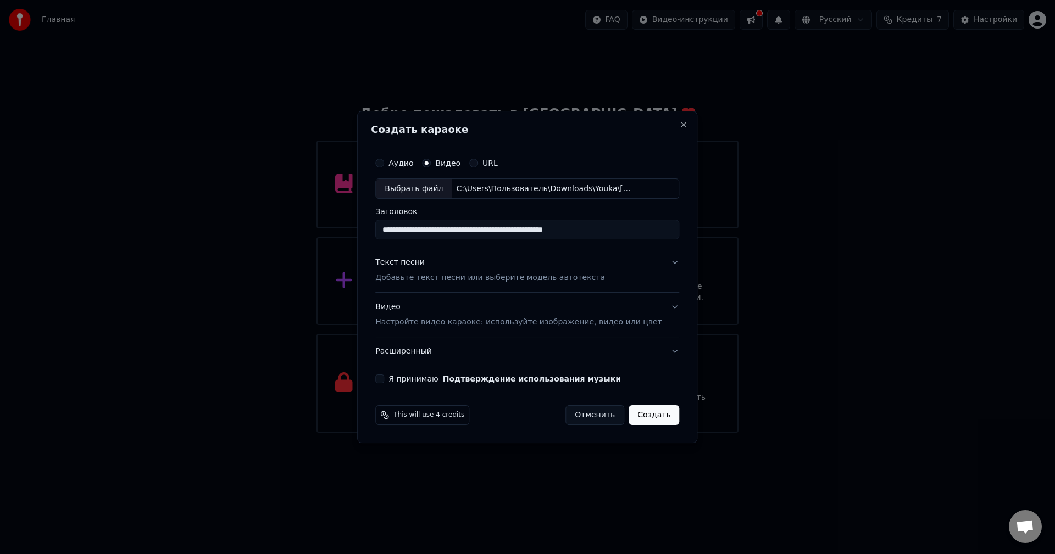
click at [442, 316] on div "Видео Настройте видео караоке: используйте изображение, видео или цвет" at bounding box center [518, 315] width 286 height 26
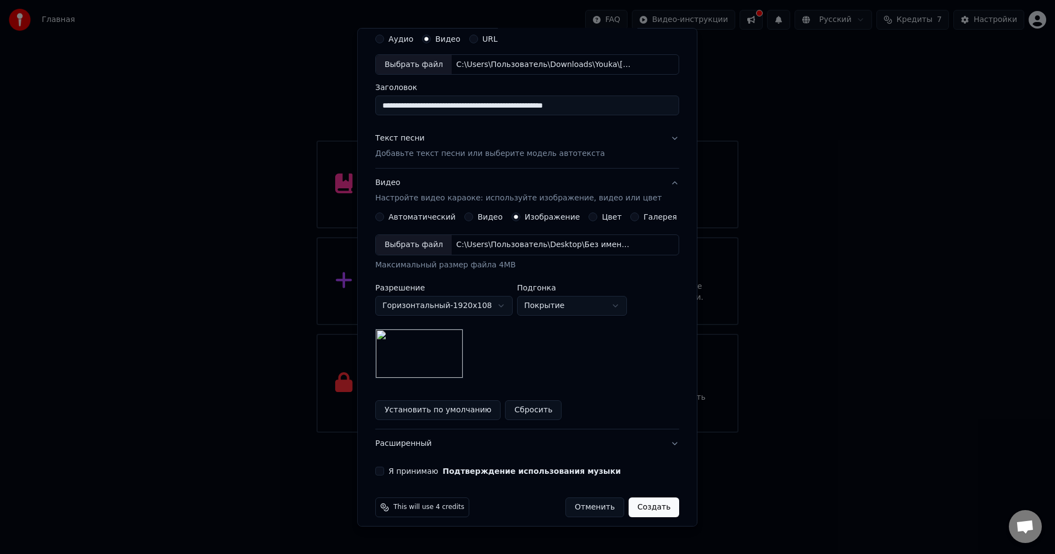
scroll to position [50, 0]
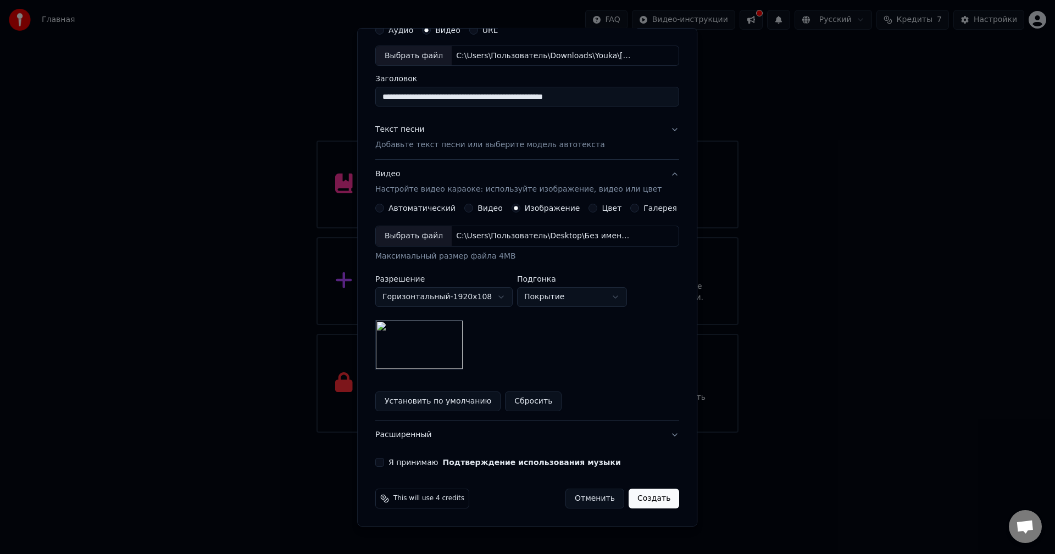
click at [384, 465] on button "Я принимаю Подтверждение использования музыки" at bounding box center [379, 462] width 9 height 9
click at [631, 493] on button "Создать" at bounding box center [654, 499] width 51 height 20
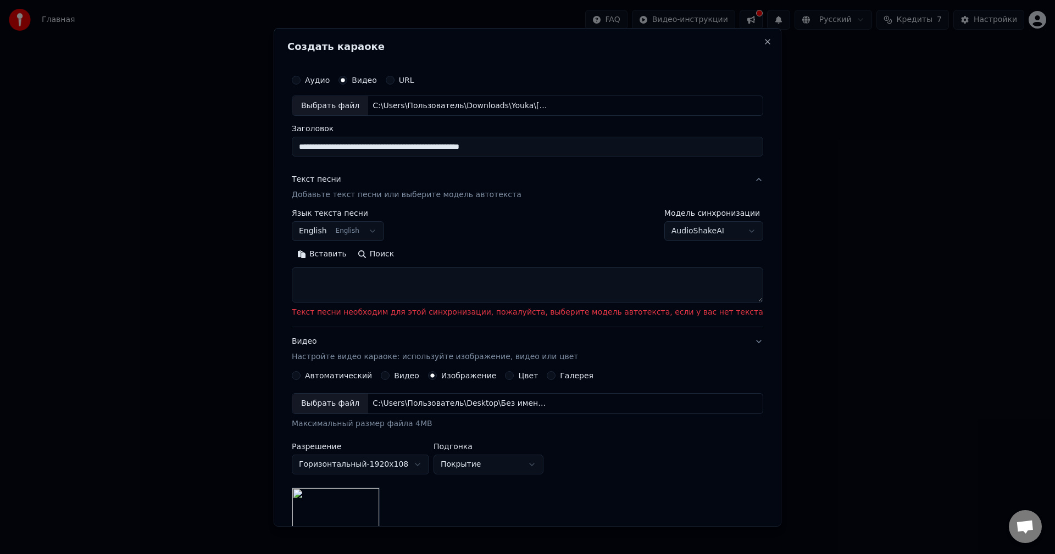
scroll to position [0, 0]
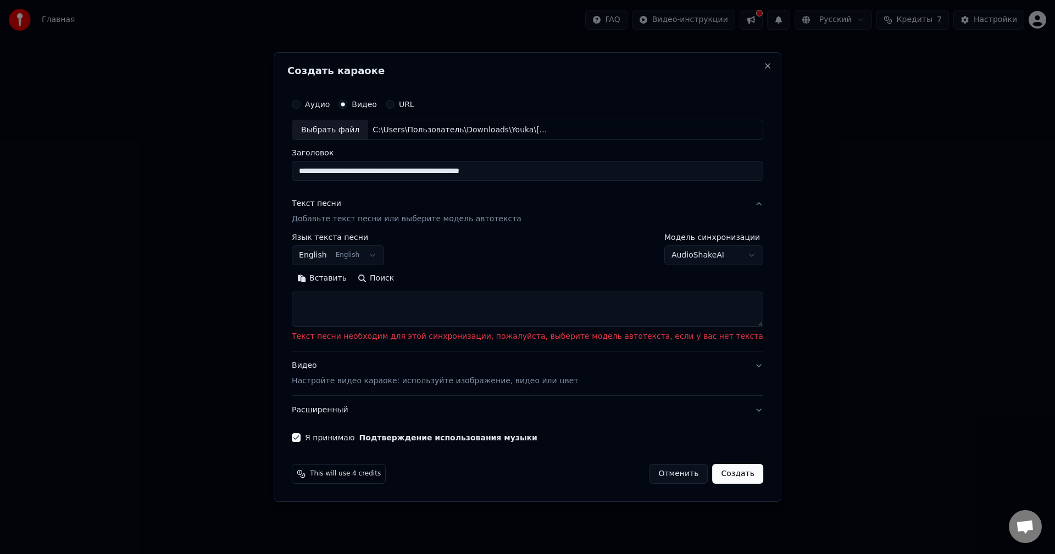
click at [451, 319] on textarea at bounding box center [527, 309] width 471 height 35
paste textarea "**********"
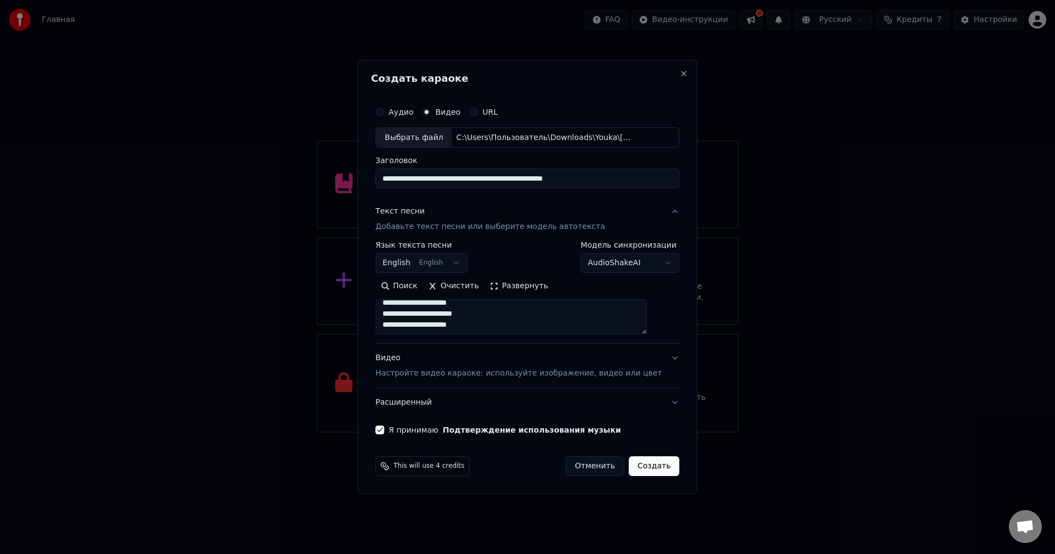
scroll to position [3, 0]
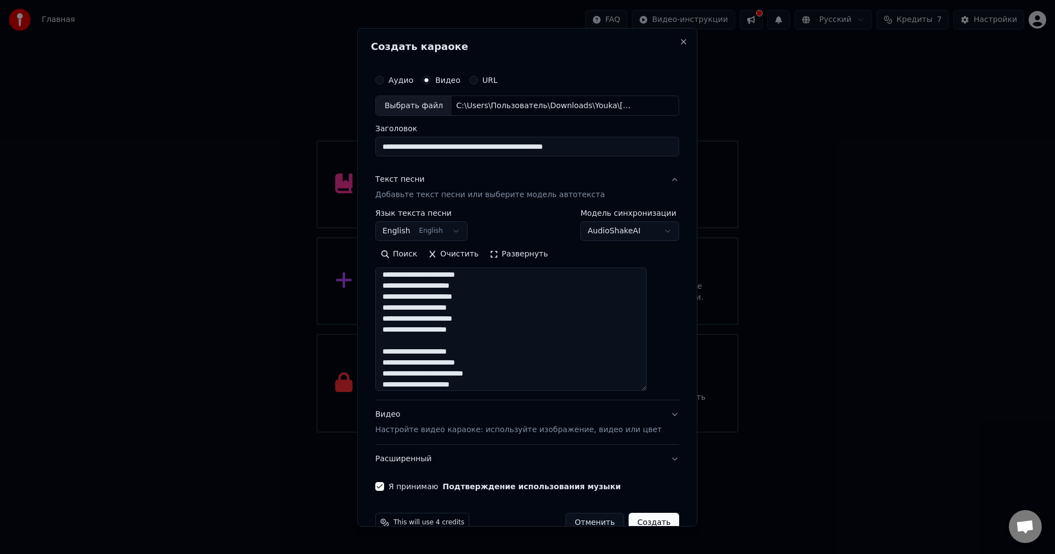
drag, startPoint x: 659, startPoint y: 331, endPoint x: 638, endPoint y: 386, distance: 58.1
click at [638, 386] on textarea at bounding box center [510, 330] width 271 height 124
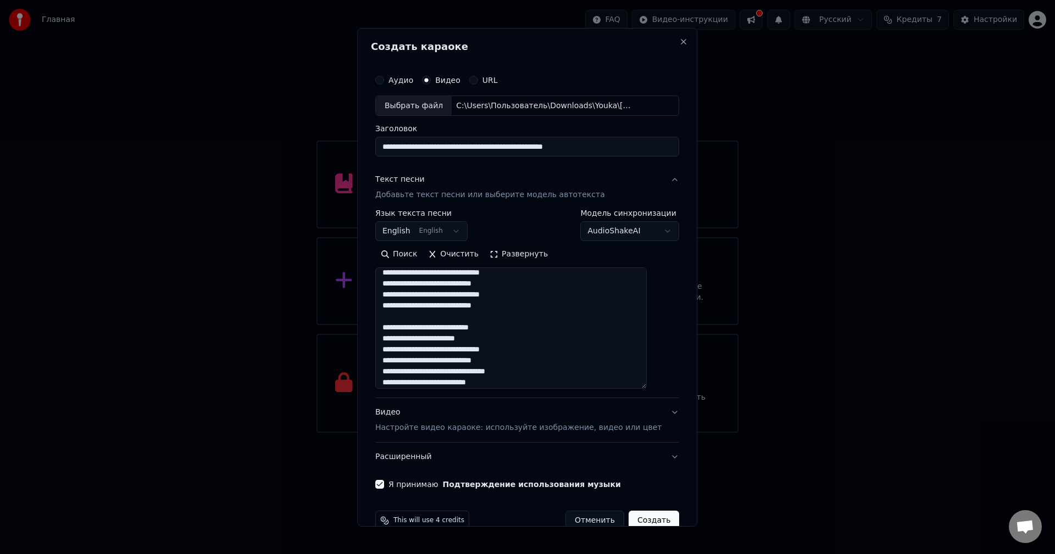
scroll to position [415, 0]
type textarea "**********"
click at [455, 233] on body "Главная FAQ Видео-инструкции Русский Кредиты 7 Настройки Добро пожаловать в You…" at bounding box center [527, 216] width 1055 height 433
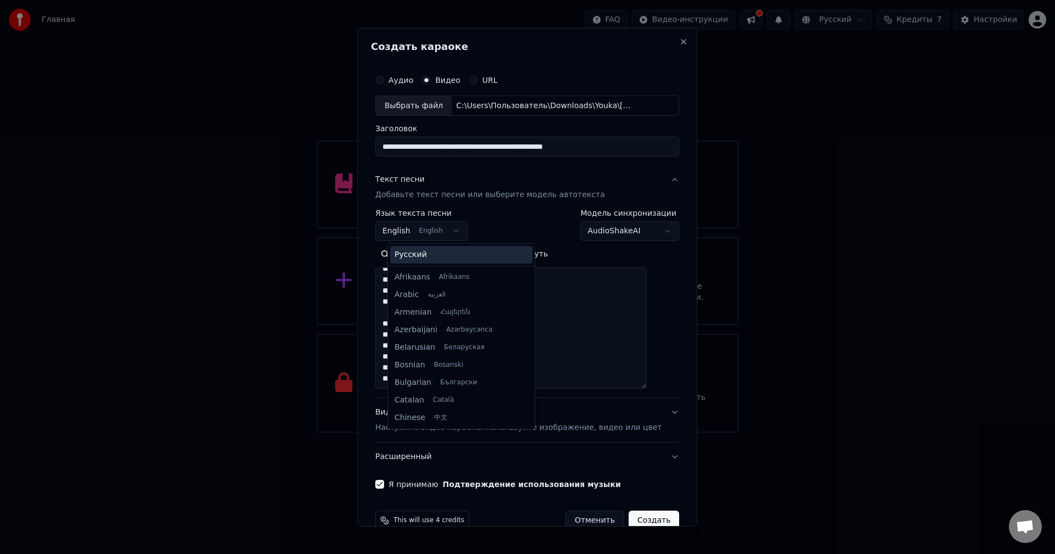
scroll to position [88, 0]
select select "**"
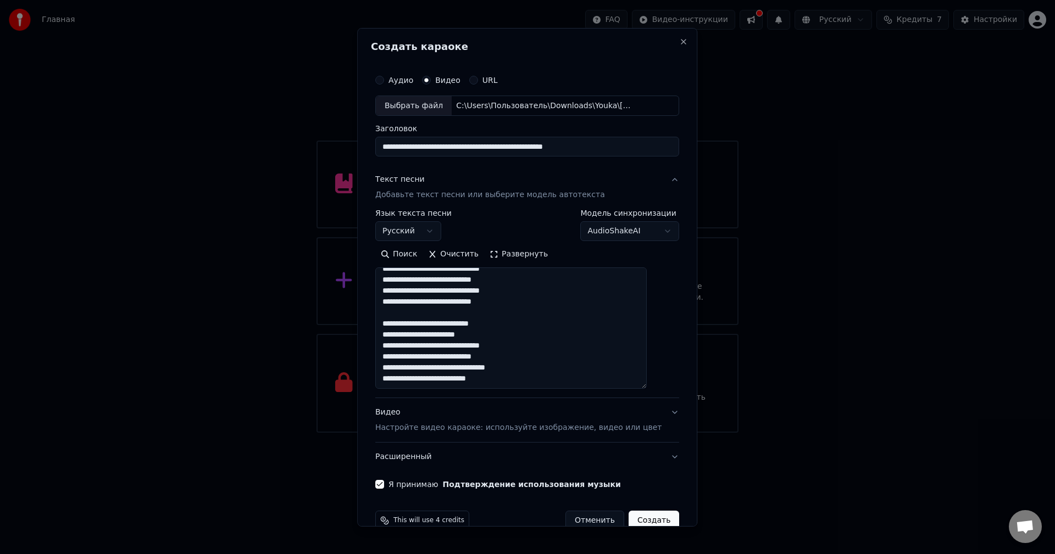
click at [599, 236] on body "Главная FAQ Видео-инструкции Русский Кредиты 7 Настройки Добро пожаловать в You…" at bounding box center [527, 216] width 1055 height 433
select select "****"
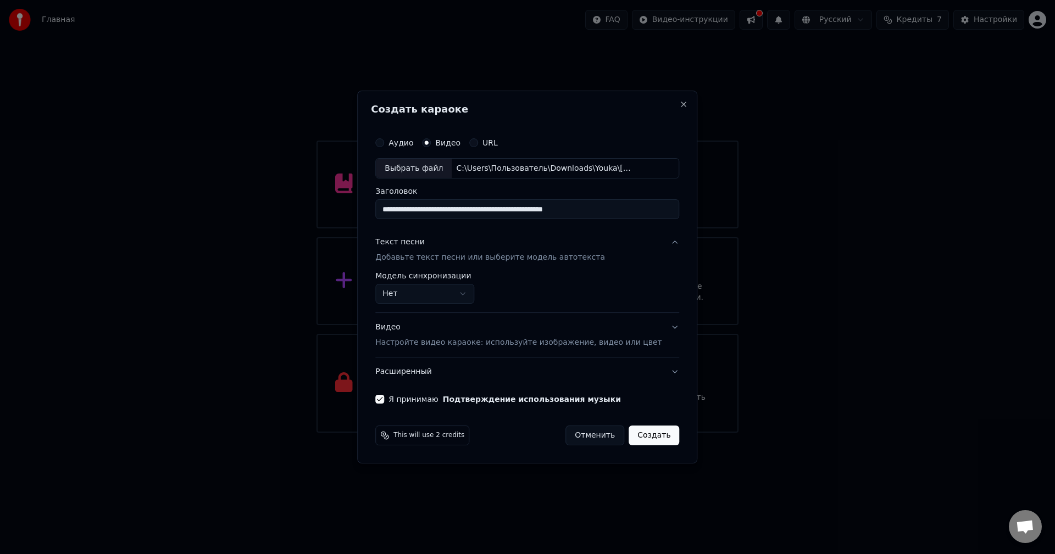
click at [629, 432] on button "Создать" at bounding box center [654, 436] width 51 height 20
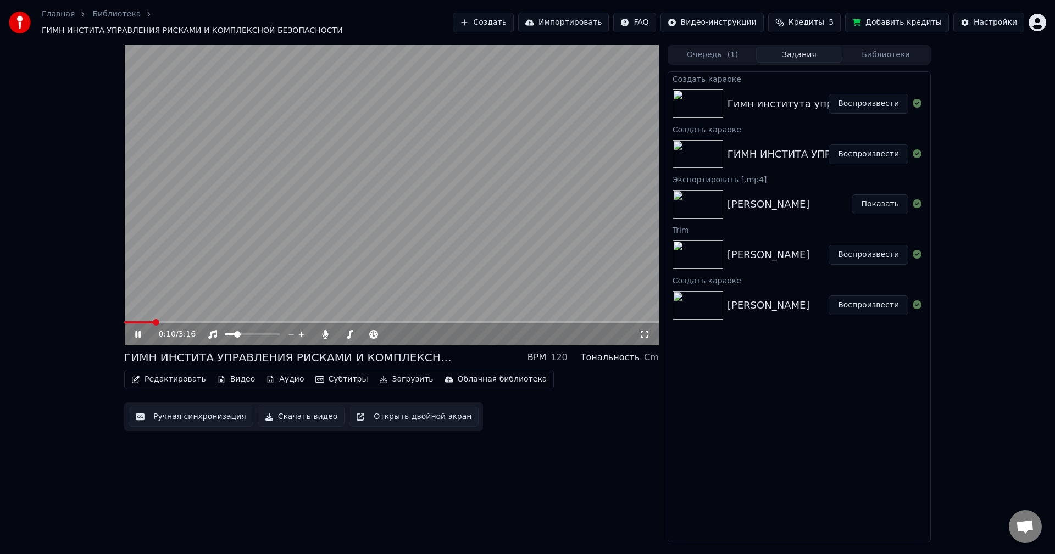
click at [169, 314] on video at bounding box center [391, 195] width 535 height 301
click at [171, 321] on span at bounding box center [391, 322] width 535 height 2
click at [226, 293] on video at bounding box center [391, 195] width 535 height 301
click at [213, 321] on span at bounding box center [391, 322] width 535 height 2
click at [218, 319] on span at bounding box center [218, 322] width 7 height 7
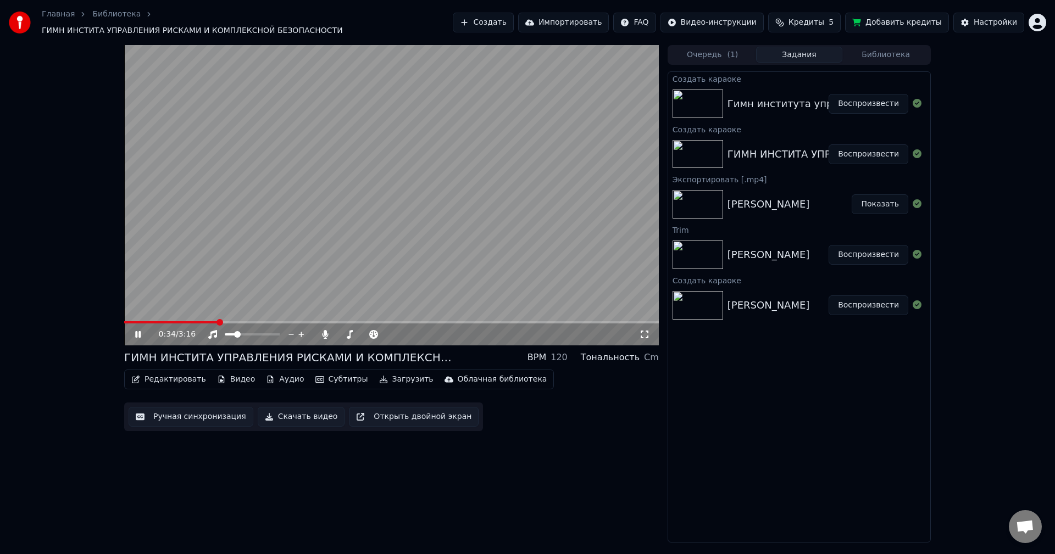
drag, startPoint x: 215, startPoint y: 315, endPoint x: 203, endPoint y: 315, distance: 12.1
click at [203, 315] on video at bounding box center [391, 195] width 535 height 301
click at [211, 315] on video at bounding box center [391, 195] width 535 height 301
click at [208, 319] on span at bounding box center [211, 322] width 7 height 7
click at [196, 319] on span at bounding box center [197, 322] width 7 height 7
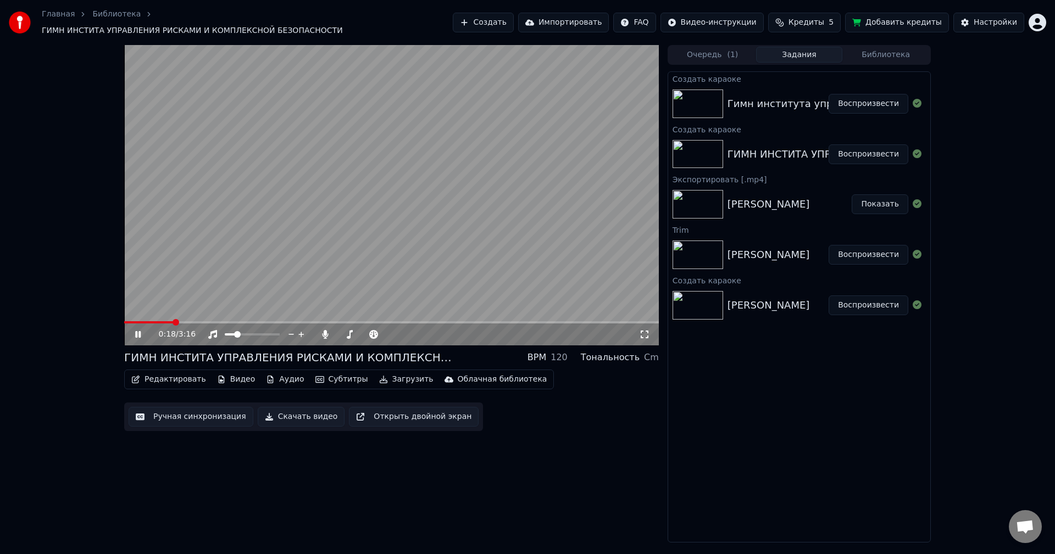
click at [173, 320] on span at bounding box center [176, 322] width 7 height 7
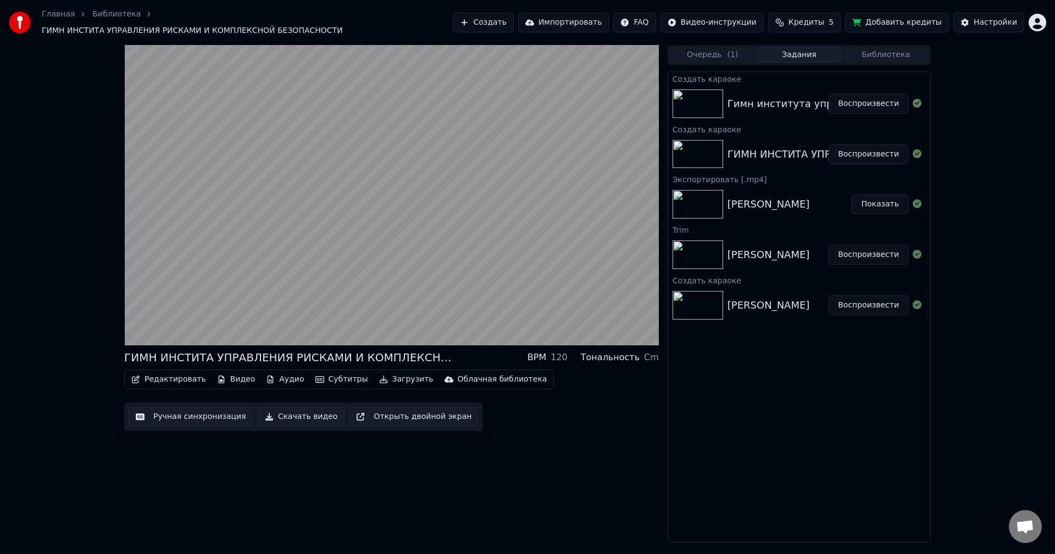
click at [92, 20] on link "Библиотека" at bounding box center [116, 14] width 48 height 11
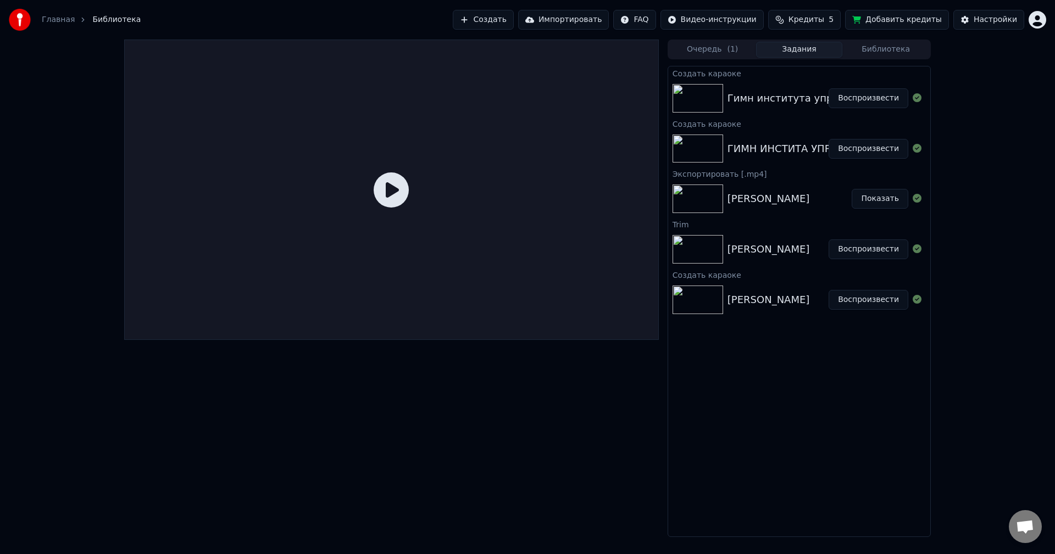
click at [55, 15] on link "Главная" at bounding box center [58, 19] width 33 height 11
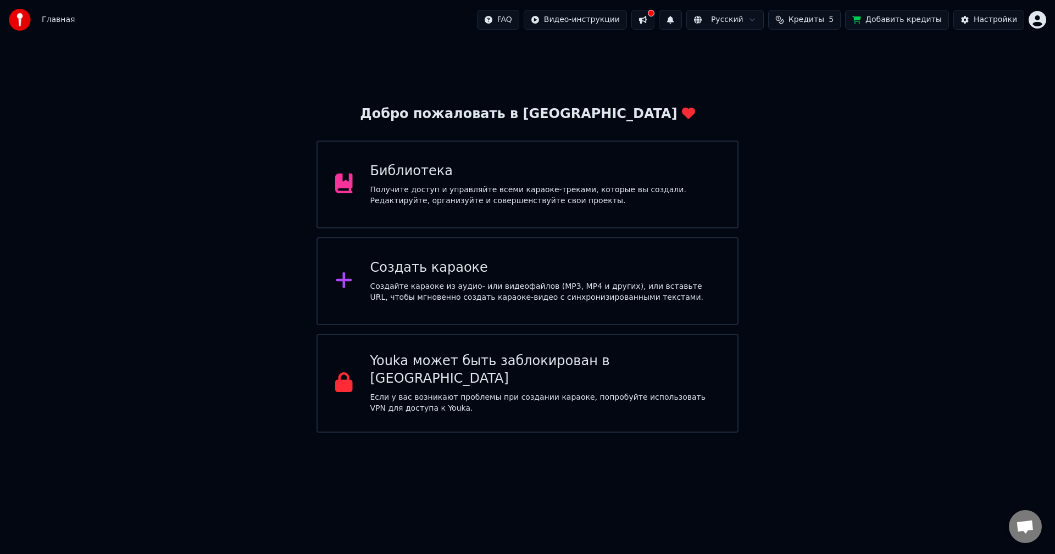
click at [558, 262] on div "Создать караоке" at bounding box center [545, 268] width 350 height 18
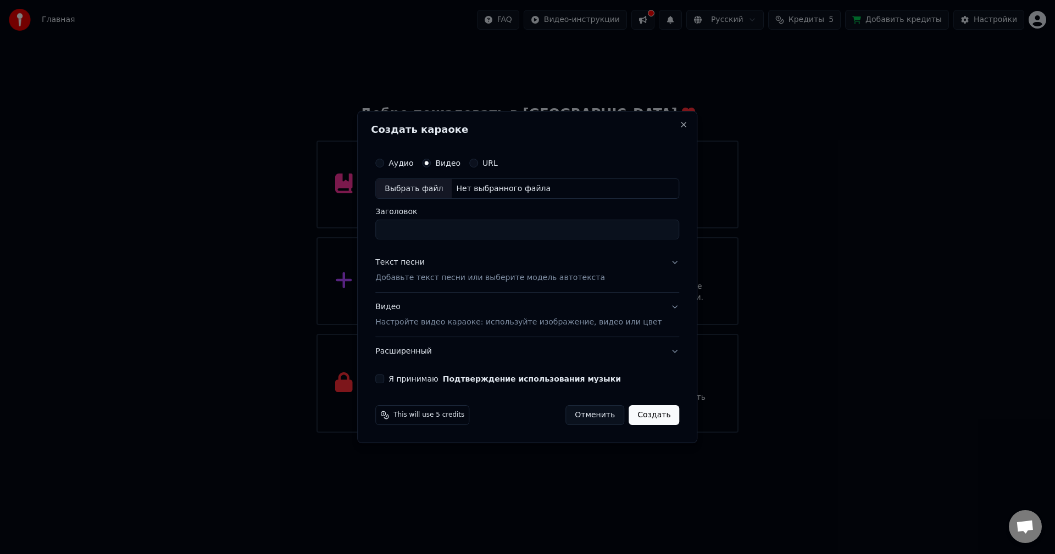
click at [507, 189] on div "Нет выбранного файла" at bounding box center [503, 189] width 103 height 11
drag, startPoint x: 633, startPoint y: 236, endPoint x: 323, endPoint y: 222, distance: 310.7
click at [323, 222] on body "Главная FAQ Видео-инструкции Русский Кредиты 5 Добавить кредиты Настройки Добро…" at bounding box center [527, 216] width 1055 height 433
type input "**********"
click at [555, 262] on div "Текст песни Добавьте текст песни или выберите модель автотекста" at bounding box center [490, 271] width 230 height 26
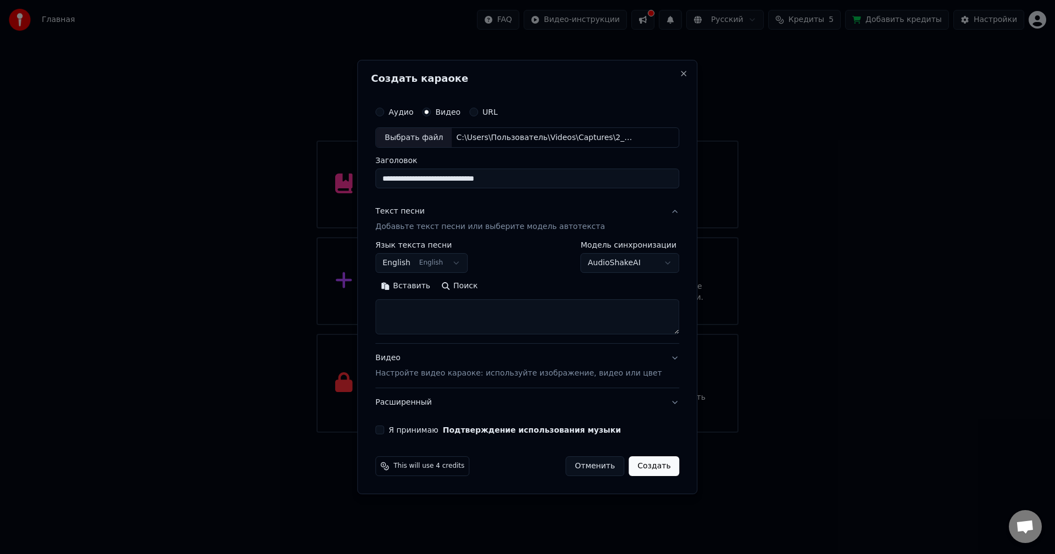
click at [459, 265] on body "Главная FAQ Видео-инструкции Русский Кредиты 5 Добавить кредиты Настройки Добро…" at bounding box center [527, 216] width 1055 height 433
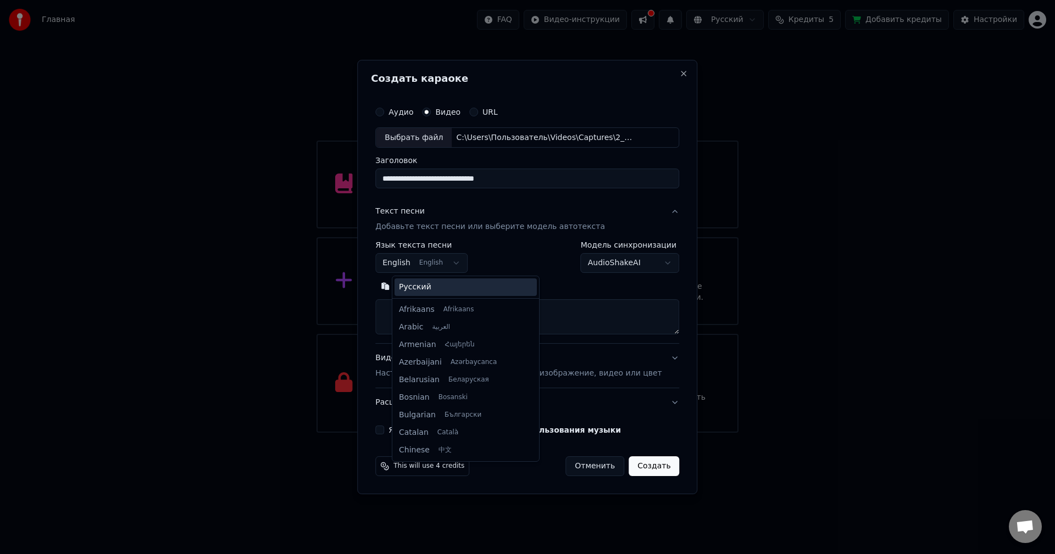
scroll to position [88, 0]
select select "**"
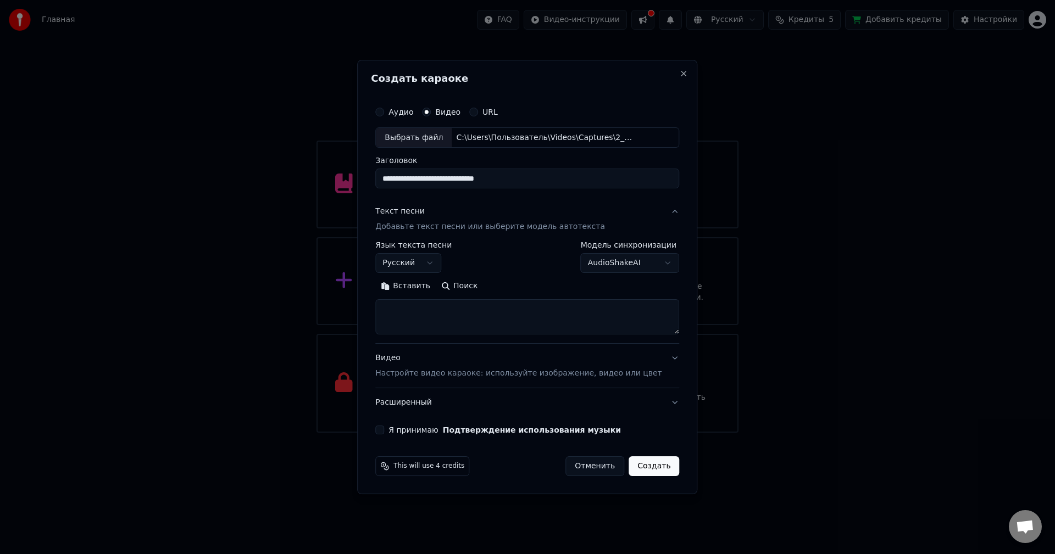
click at [419, 319] on textarea at bounding box center [527, 317] width 304 height 35
paste textarea "**********"
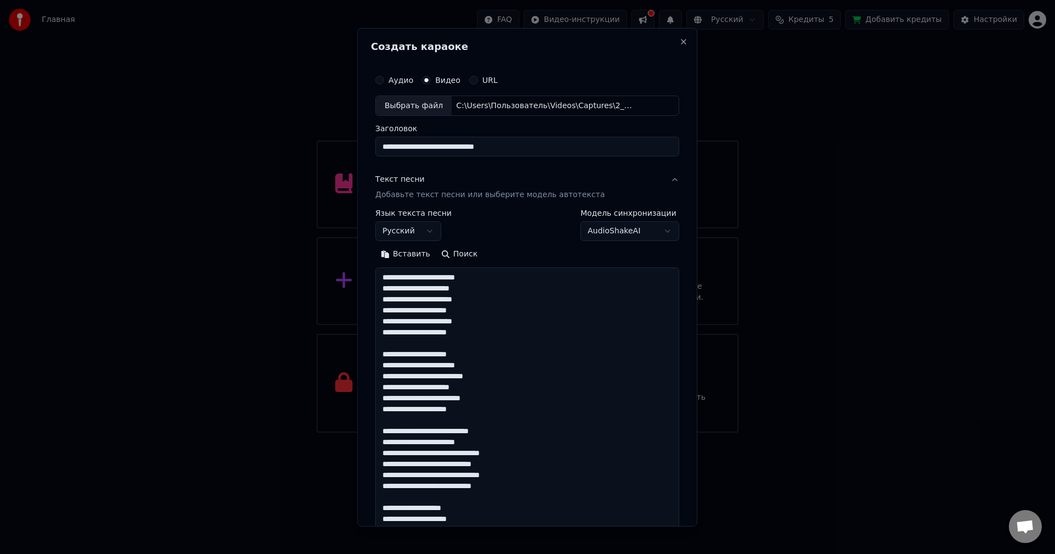
scroll to position [497, 0]
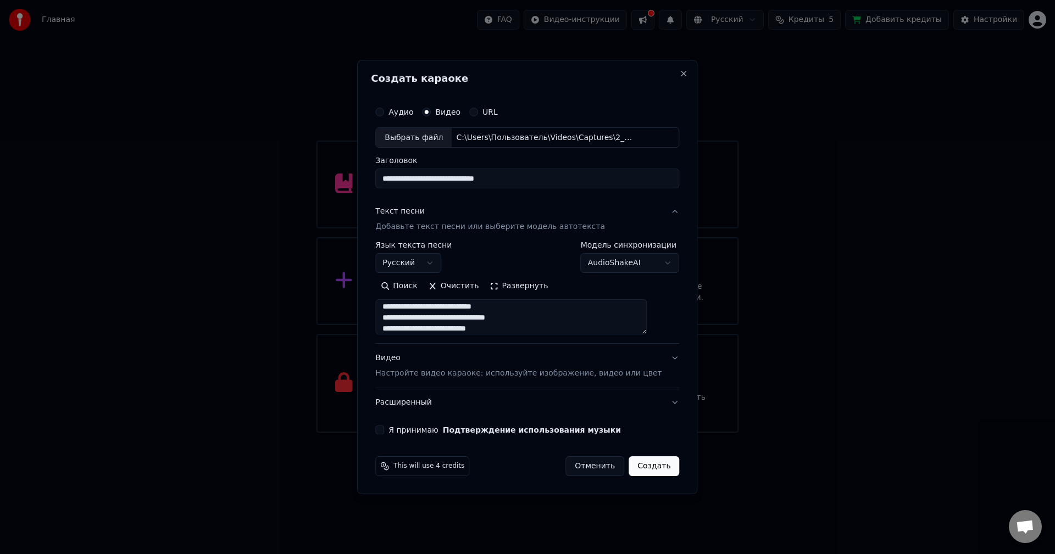
type textarea "**********"
click at [384, 431] on button "Я принимаю Подтверждение использования музыки" at bounding box center [379, 430] width 9 height 9
click at [405, 382] on button "Видео Настройте видео караоке: используйте изображение, видео или цвет" at bounding box center [527, 366] width 304 height 44
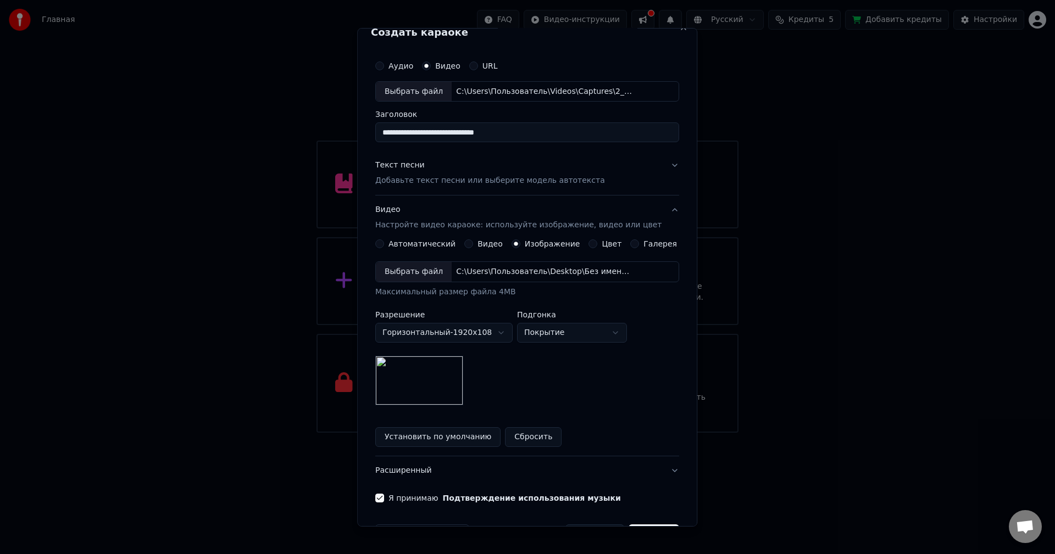
scroll to position [50, 0]
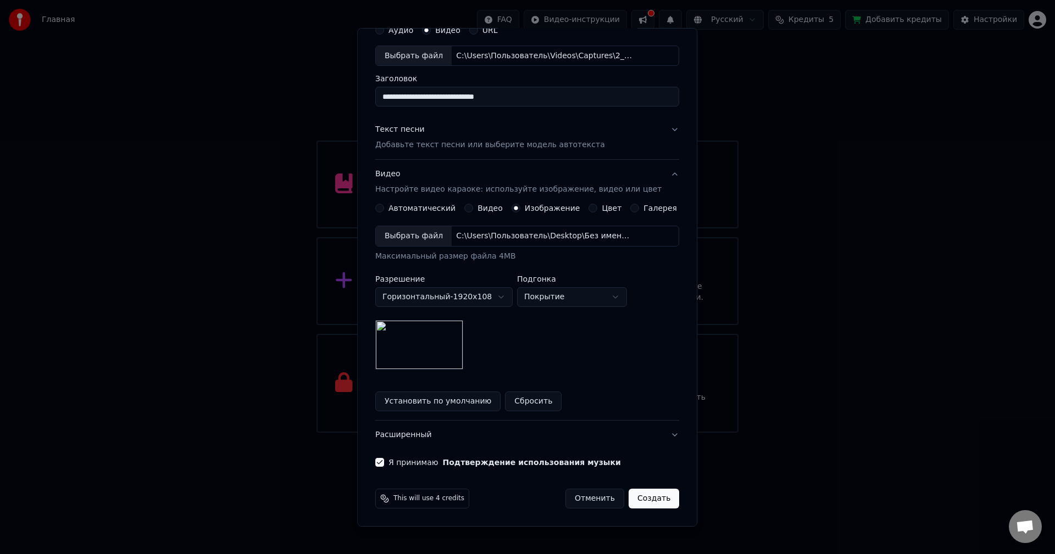
click at [632, 503] on button "Создать" at bounding box center [654, 499] width 51 height 20
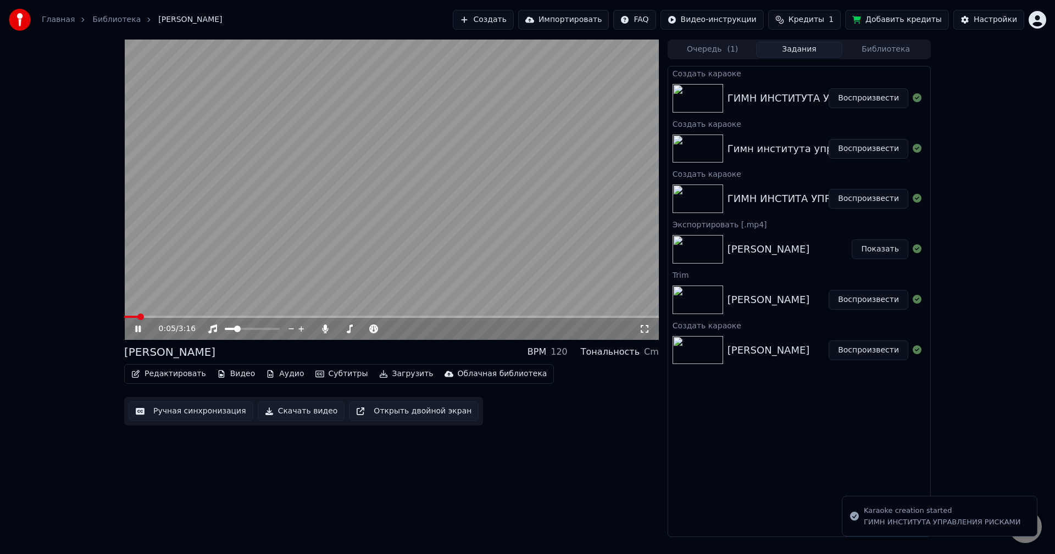
click at [142, 314] on span at bounding box center [140, 317] width 7 height 7
click at [148, 314] on span at bounding box center [144, 317] width 7 height 7
drag, startPoint x: 159, startPoint y: 313, endPoint x: 168, endPoint y: 315, distance: 9.1
click at [166, 315] on video at bounding box center [391, 190] width 535 height 301
click at [162, 320] on span at bounding box center [158, 317] width 7 height 7
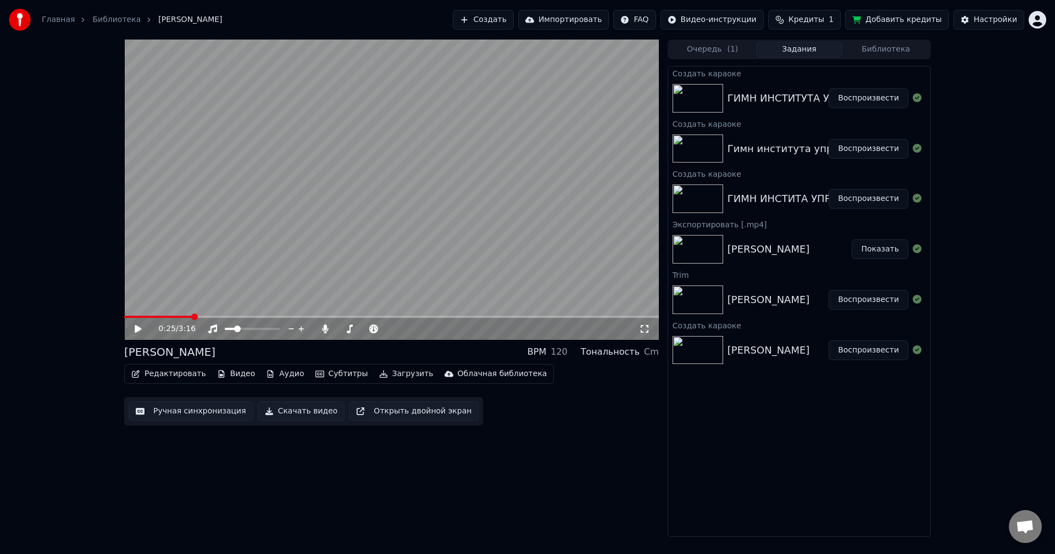
click at [198, 320] on span at bounding box center [194, 317] width 7 height 7
drag, startPoint x: 714, startPoint y: 86, endPoint x: 713, endPoint y: 93, distance: 7.2
click at [713, 86] on div "ГИМН ИНСТИТУТА УПРАВЛЕНИЯ РИСКАМИ Воспроизвести" at bounding box center [799, 98] width 262 height 37
click at [651, 113] on video at bounding box center [391, 190] width 535 height 301
drag, startPoint x: 257, startPoint y: 327, endPoint x: 290, endPoint y: 331, distance: 32.6
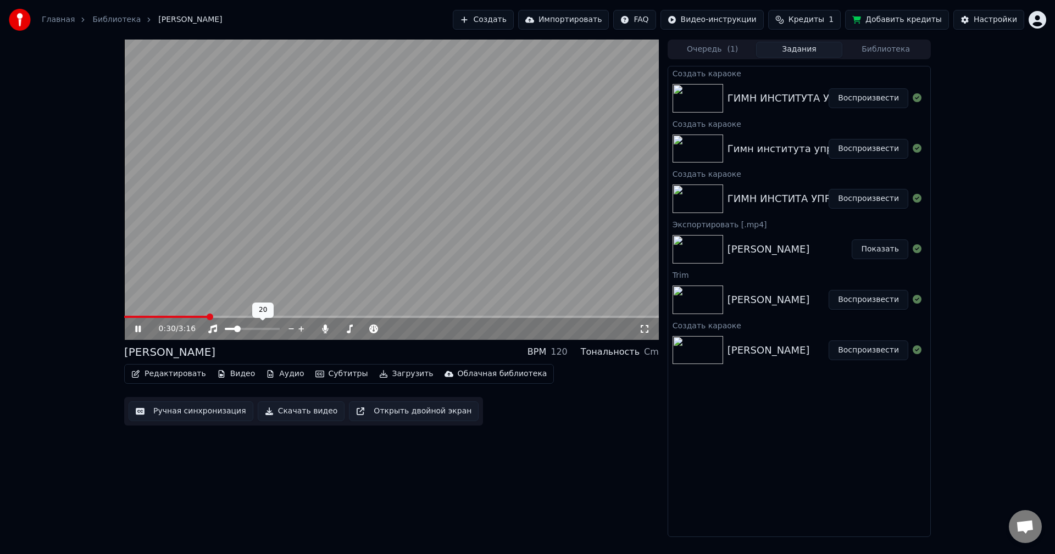
click at [290, 331] on div at bounding box center [262, 329] width 88 height 11
click at [278, 330] on div at bounding box center [262, 329] width 88 height 11
click at [277, 330] on span at bounding box center [252, 329] width 55 height 2
click at [281, 329] on div at bounding box center [262, 329] width 88 height 11
click at [277, 329] on span at bounding box center [274, 329] width 7 height 7
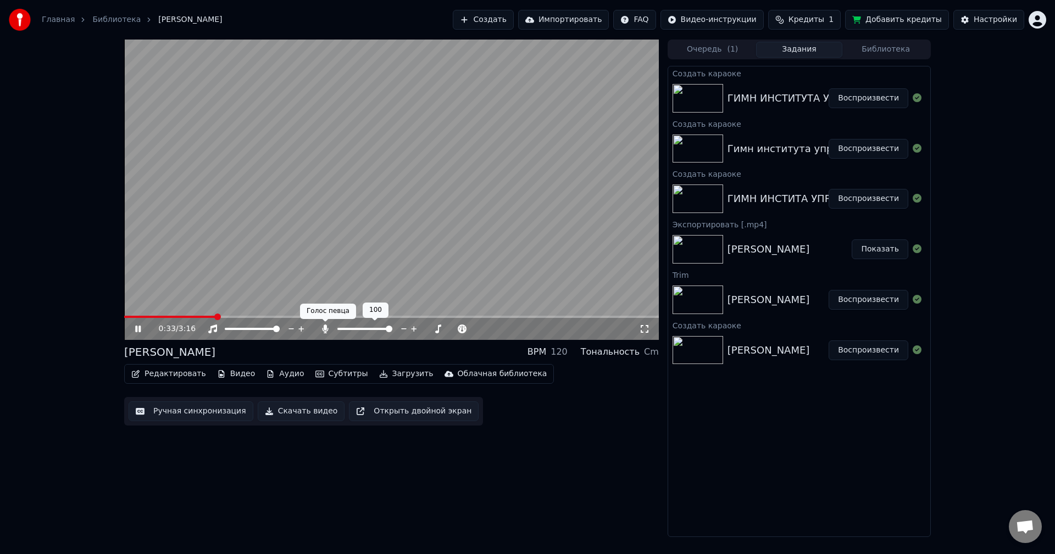
click at [325, 333] on icon at bounding box center [325, 329] width 6 height 9
click at [53, 22] on link "Главная" at bounding box center [58, 19] width 33 height 11
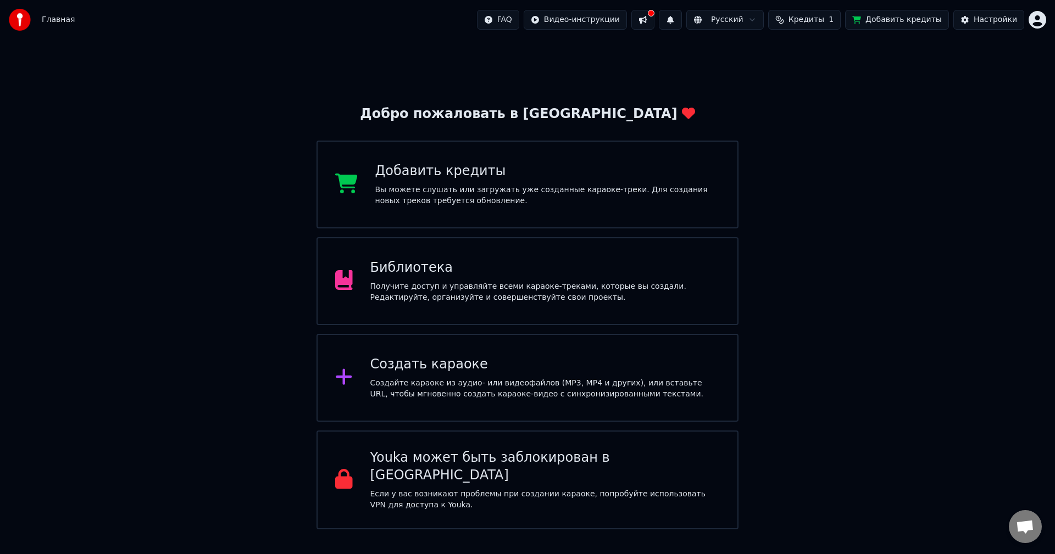
click at [392, 382] on div "Создайте караоке из аудио- или видеофайлов (MP3, MP4 и других), или вставьте UR…" at bounding box center [545, 389] width 350 height 22
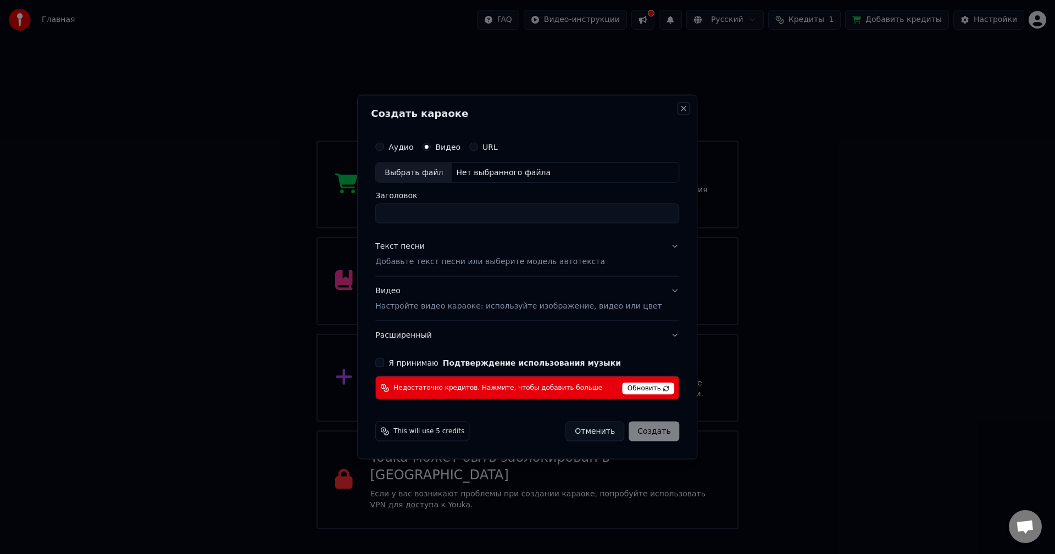
click at [680, 112] on button "Close" at bounding box center [684, 108] width 9 height 9
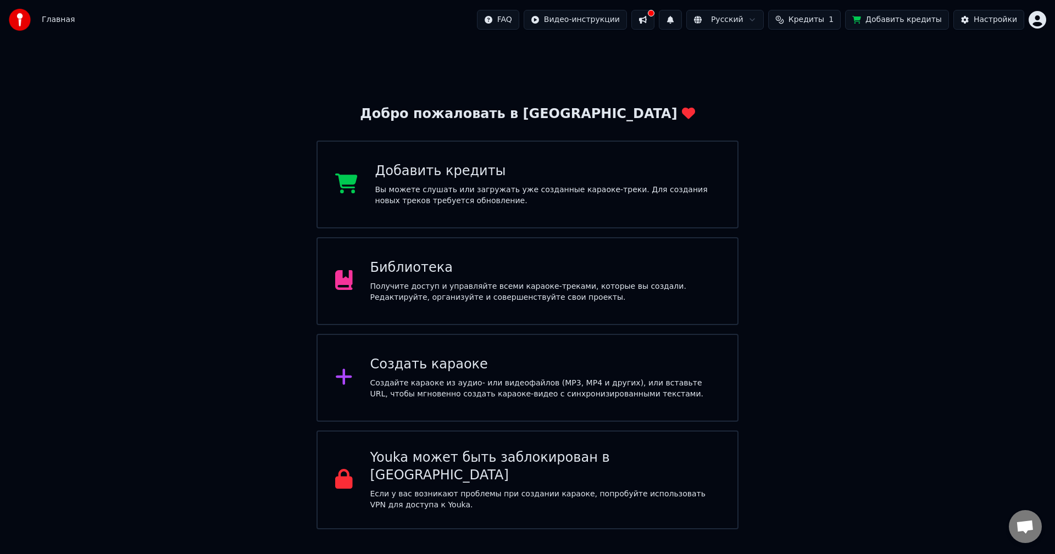
click at [822, 16] on span "Кредиты" at bounding box center [806, 19] width 36 height 11
click at [903, 12] on button "Добавить кредиты" at bounding box center [897, 20] width 104 height 20
click at [822, 16] on span "Кредиты" at bounding box center [806, 19] width 36 height 11
click at [893, 21] on button "Добавить кредиты" at bounding box center [897, 20] width 104 height 20
click at [1038, 20] on html "Главная FAQ Видео-инструкции Русский Кредиты 1 Добавить кредиты Настройки Добро…" at bounding box center [527, 265] width 1055 height 530
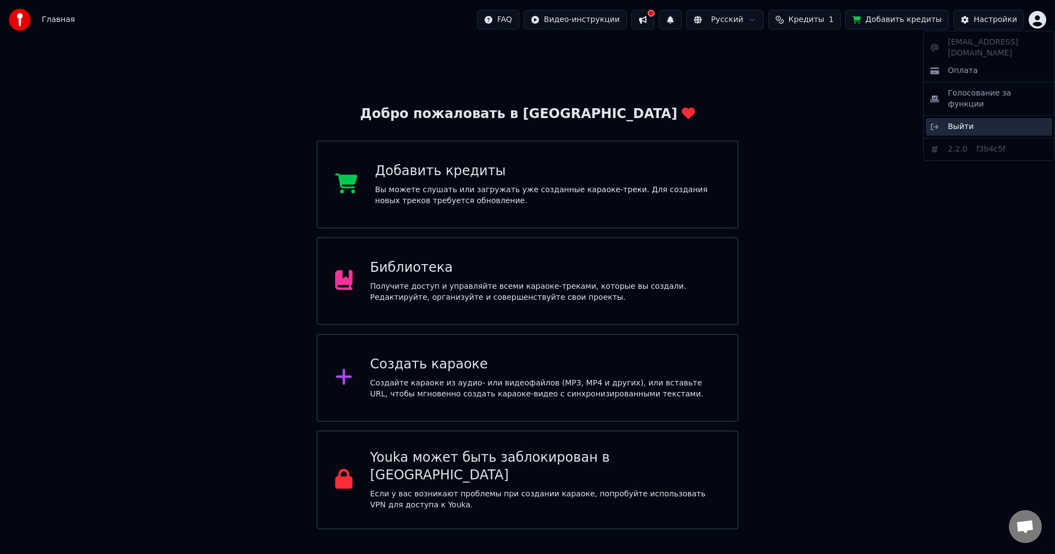
click at [997, 118] on div "Выйти" at bounding box center [989, 127] width 126 height 18
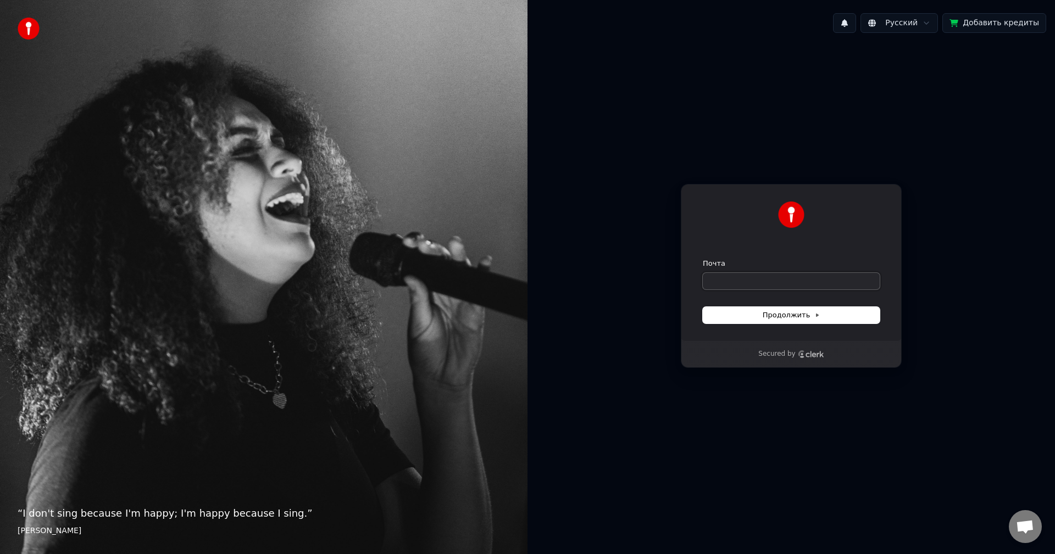
click at [785, 279] on input "Почта" at bounding box center [791, 281] width 177 height 16
click at [846, 284] on input "Почта" at bounding box center [791, 281] width 177 height 16
paste input "**********"
click at [832, 313] on button "Продолжить" at bounding box center [791, 315] width 177 height 16
type input "**********"
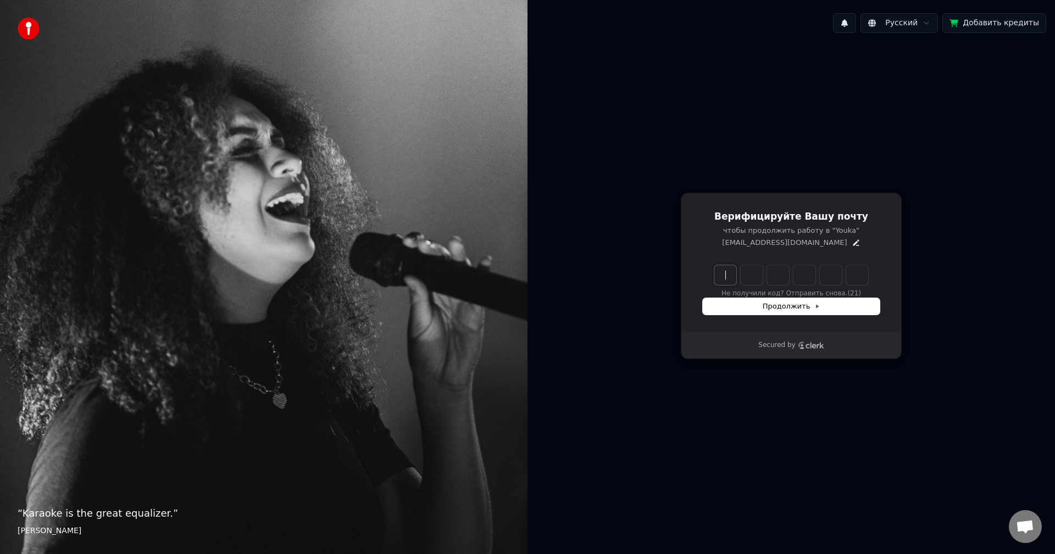
click at [729, 279] on input "Enter verification code" at bounding box center [802, 275] width 176 height 20
type input "******"
